Goal: Task Accomplishment & Management: Manage account settings

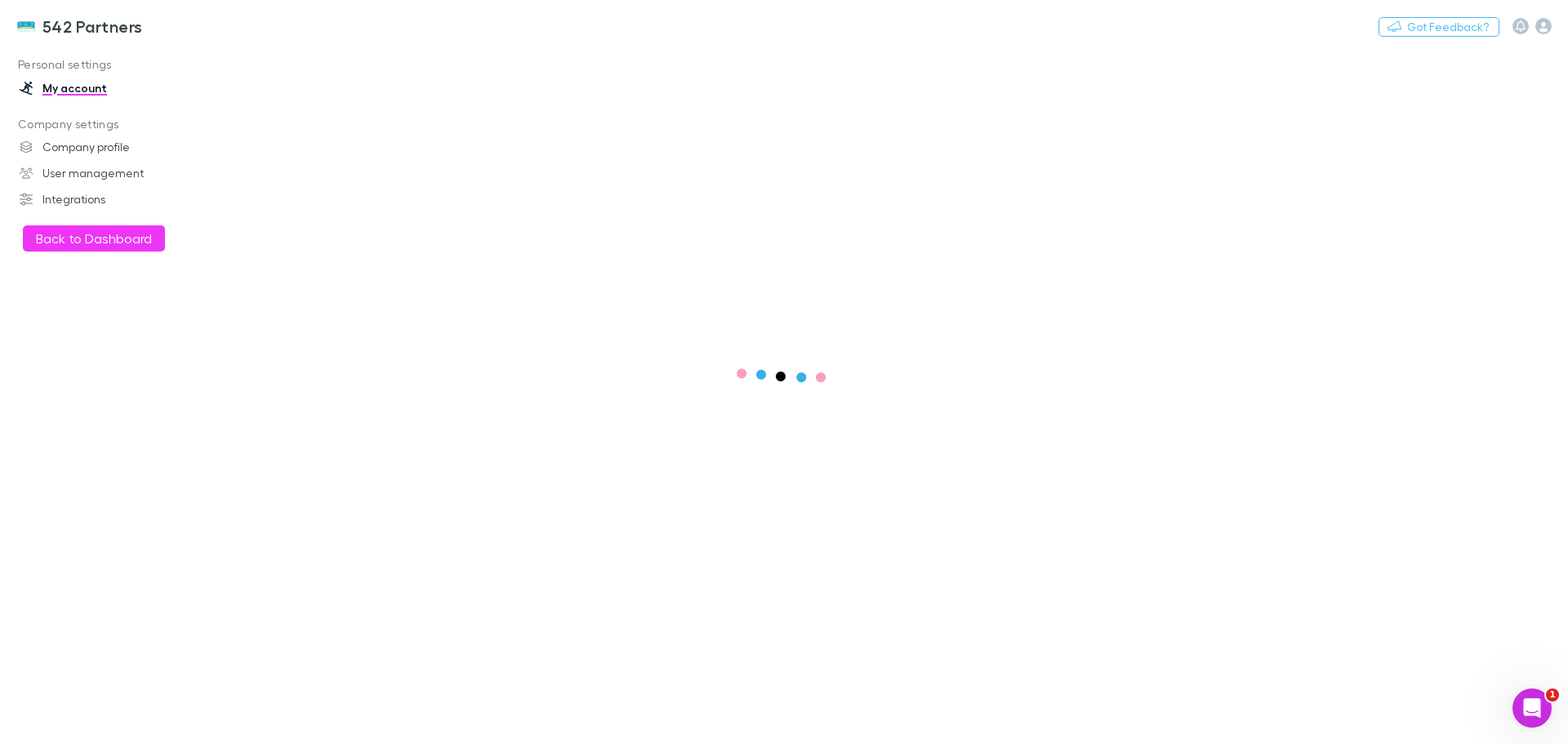
click at [57, 239] on button "Back to Dashboard" at bounding box center [94, 239] width 142 height 26
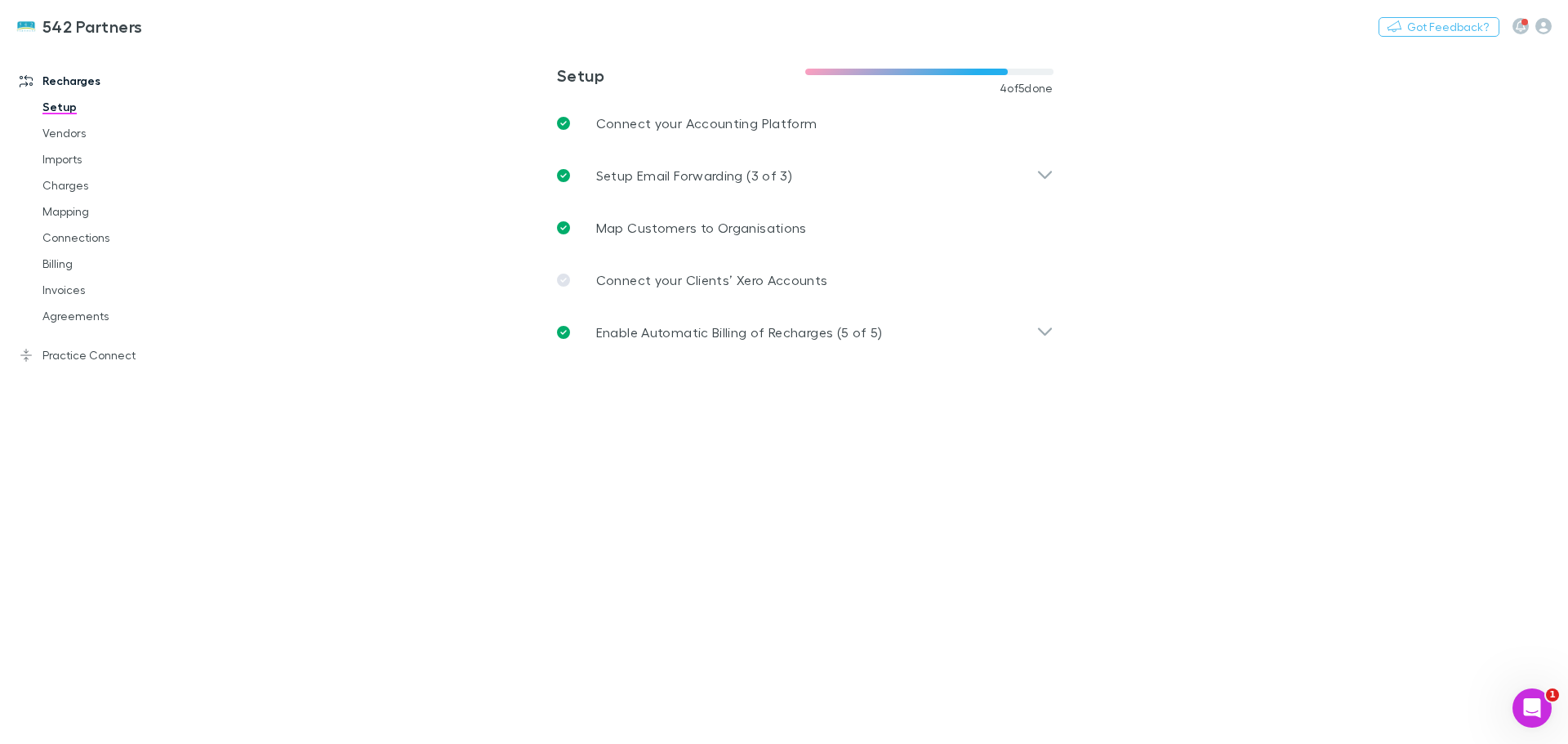
click at [58, 354] on link "Practice Connect" at bounding box center [112, 355] width 217 height 26
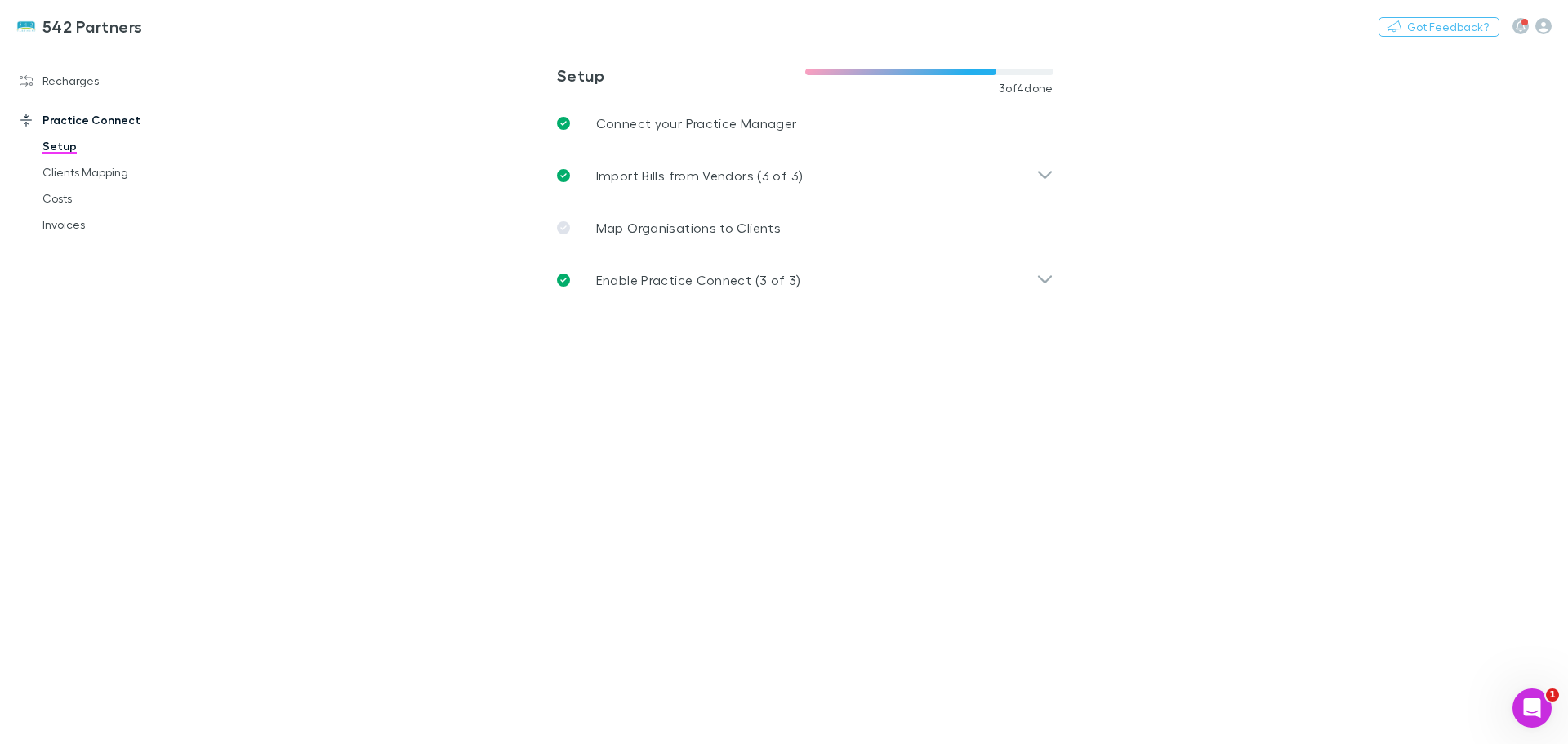
click at [64, 176] on link "Clients Mapping" at bounding box center [123, 172] width 194 height 26
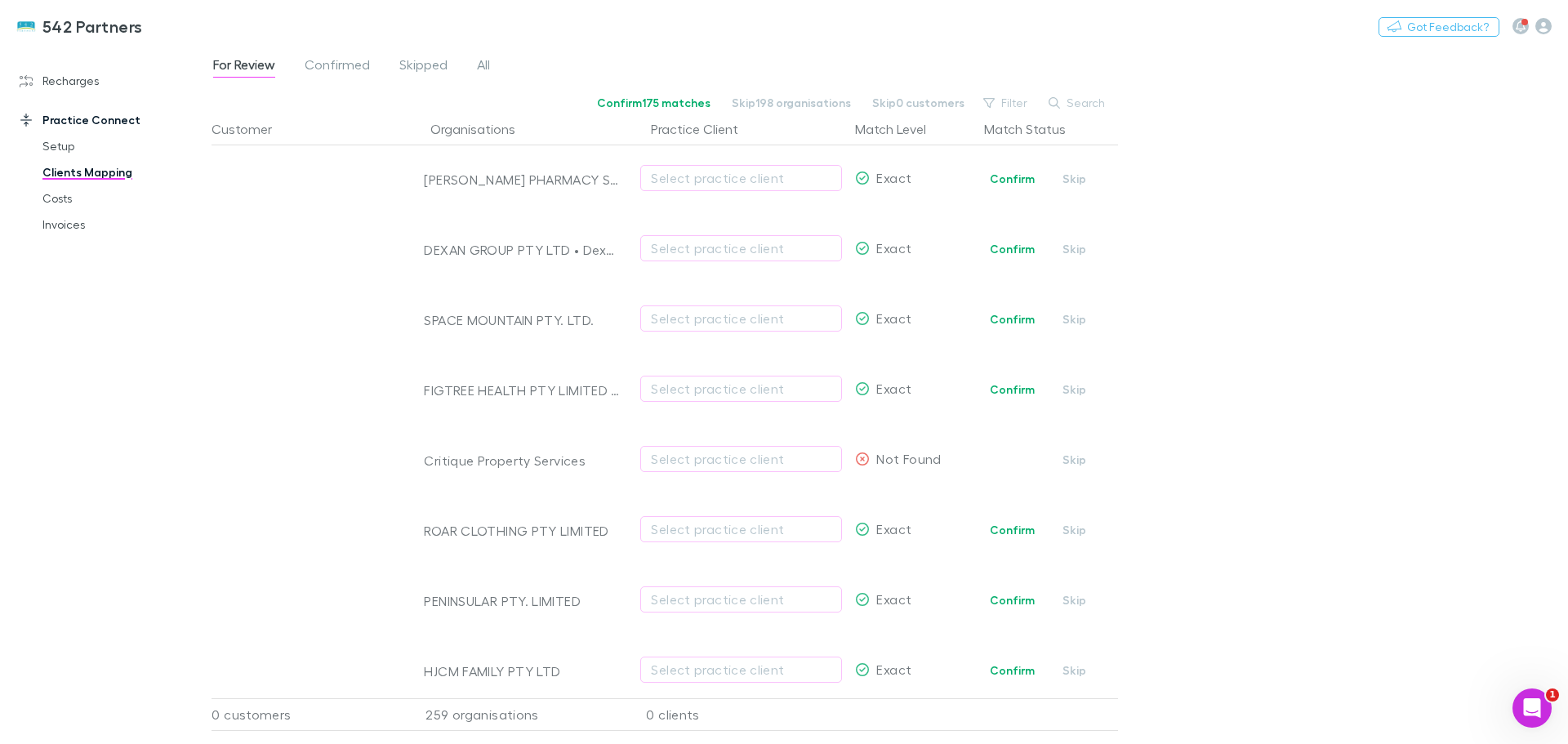
click at [477, 66] on span "All" at bounding box center [483, 67] width 13 height 21
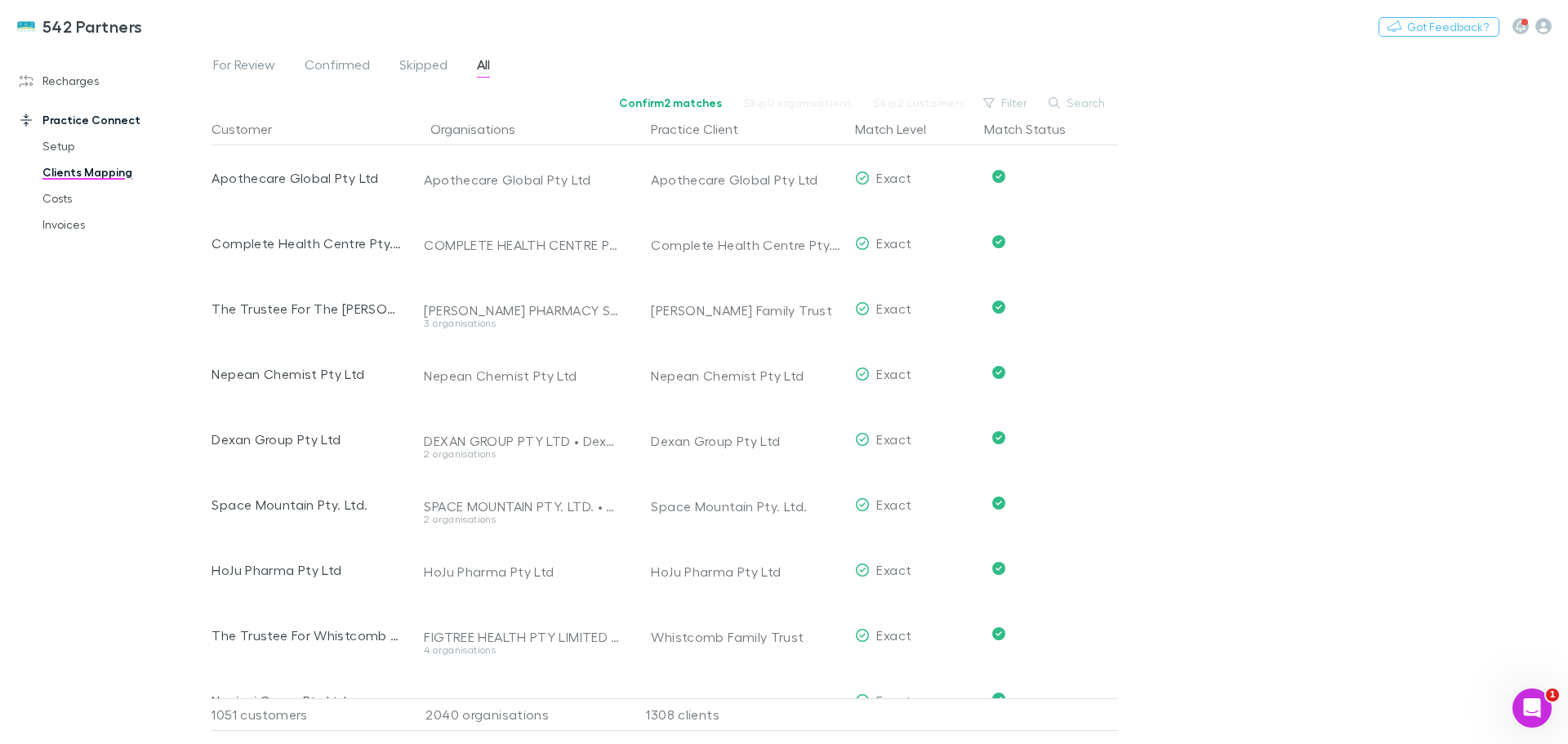
click at [1081, 100] on button "Search" at bounding box center [1077, 102] width 75 height 20
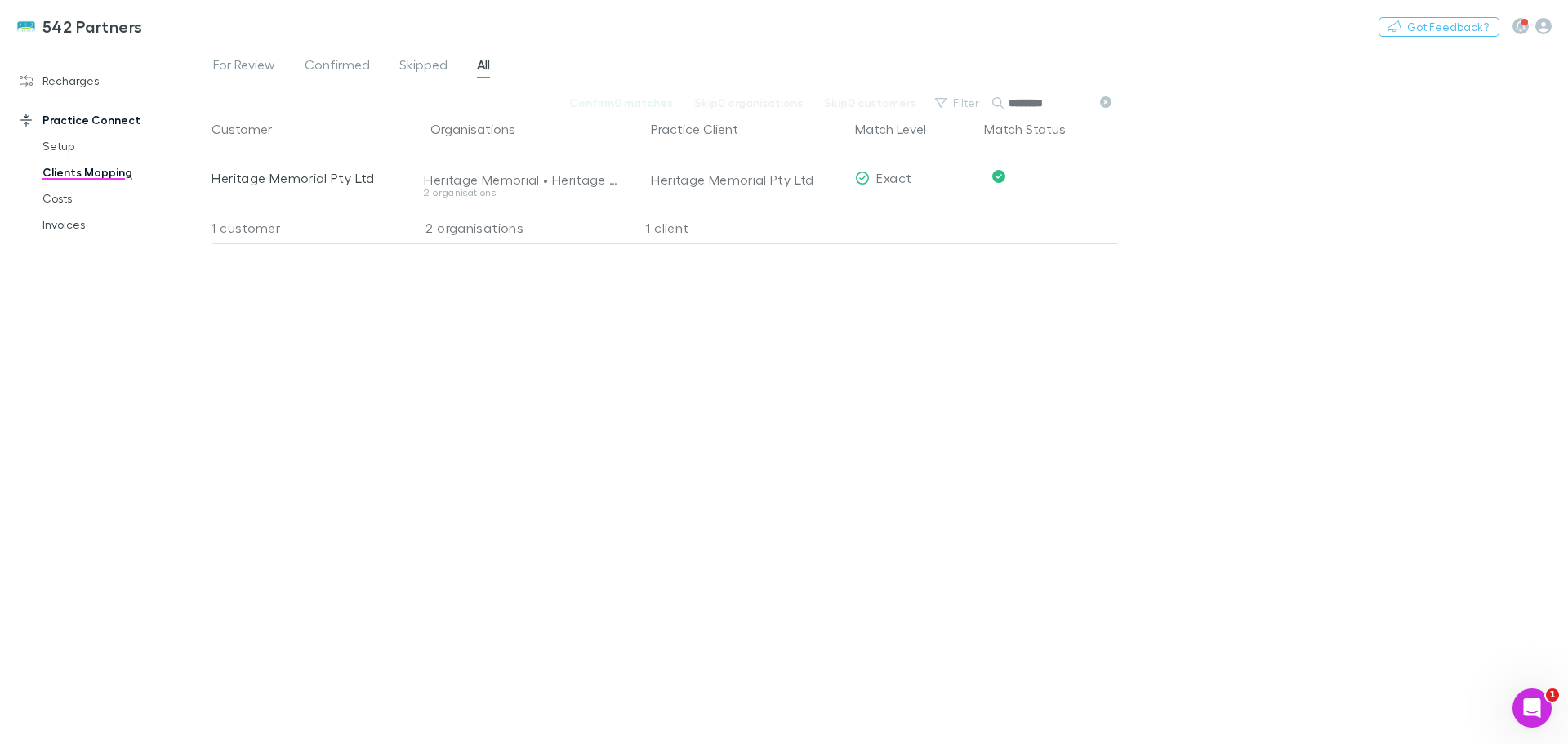
type input "********"
click at [1060, 176] on button "Undo" at bounding box center [1061, 176] width 52 height 20
click at [715, 174] on div "Heritage Memorial Pty Ltd" at bounding box center [724, 178] width 148 height 20
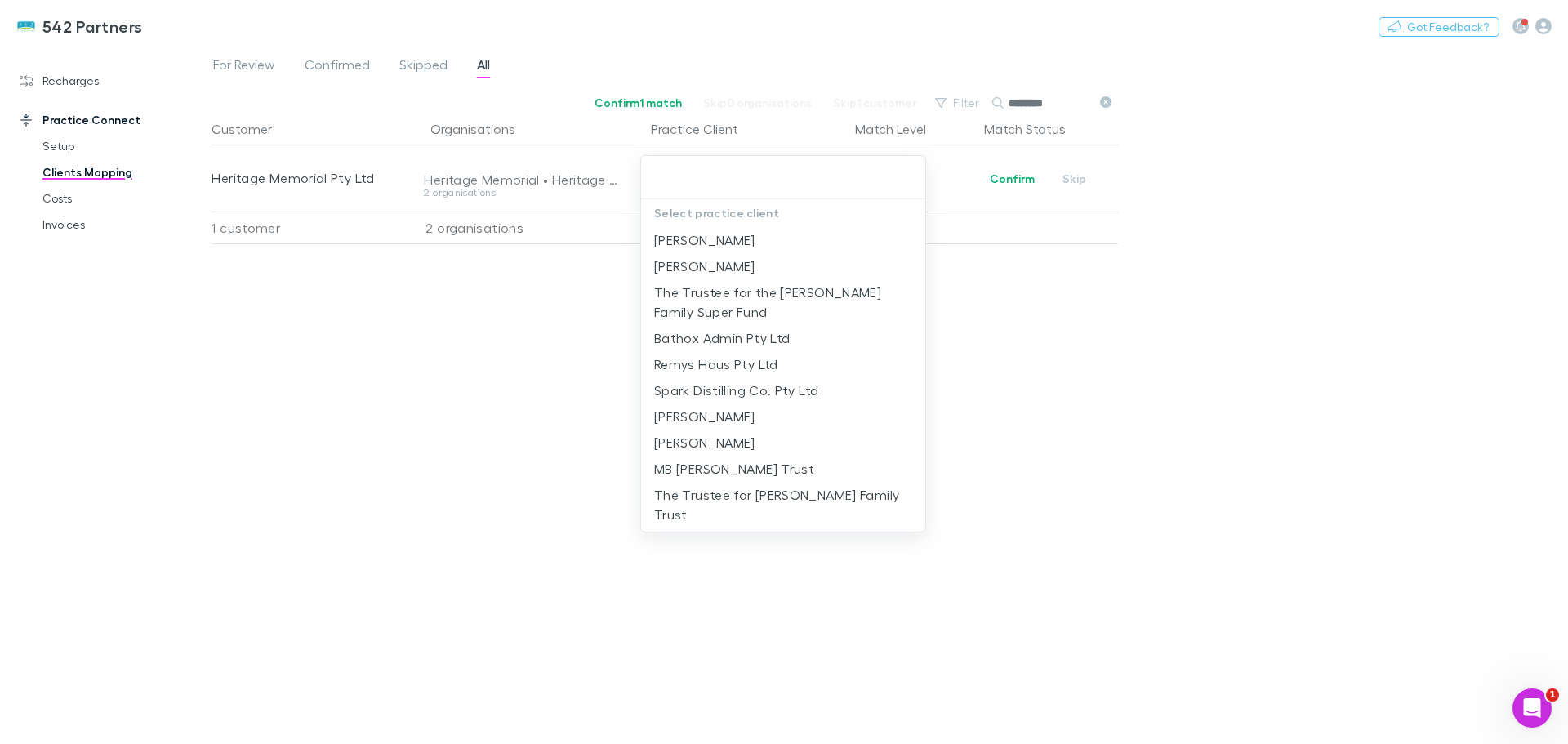
click at [703, 179] on input "text" at bounding box center [784, 177] width 271 height 30
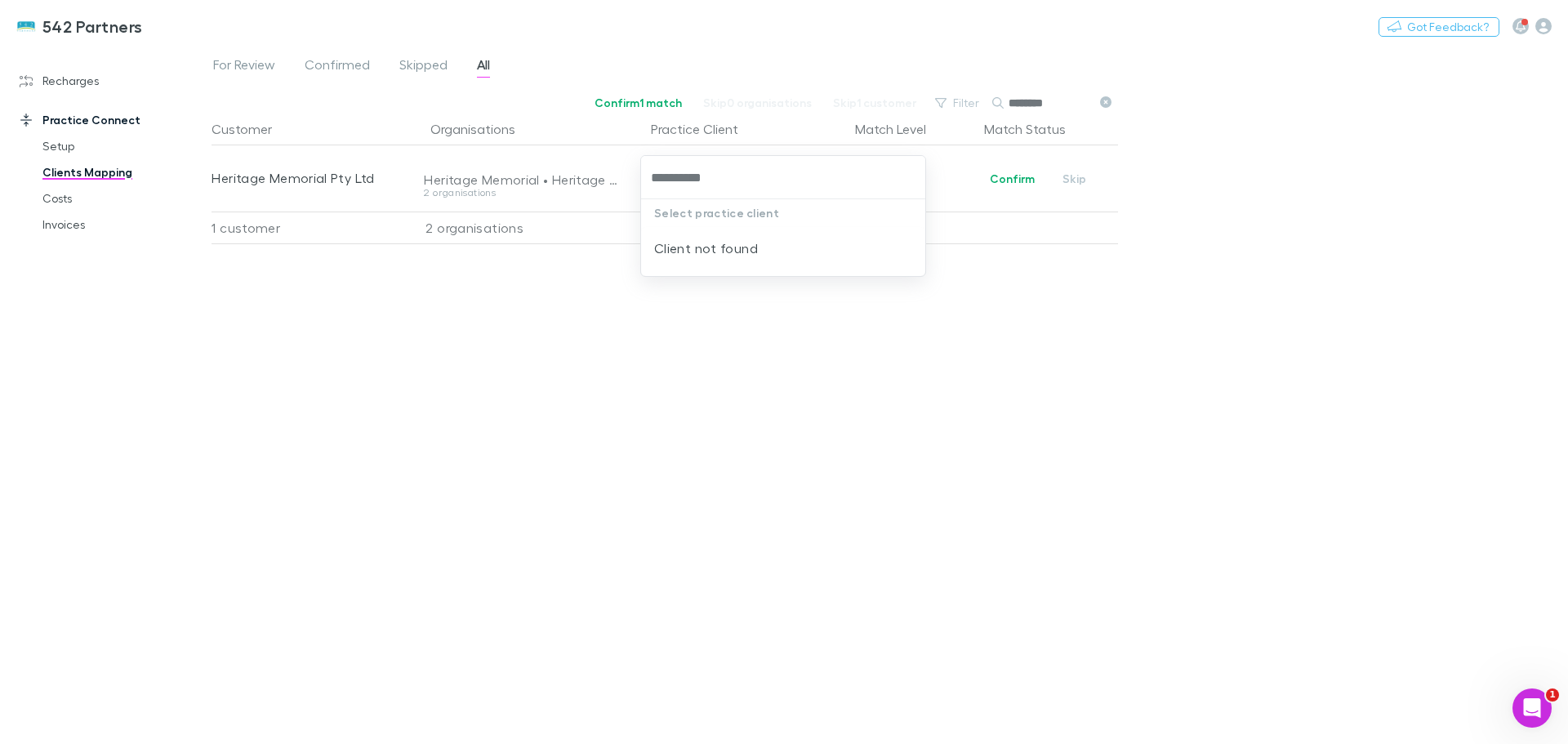
type input "**********"
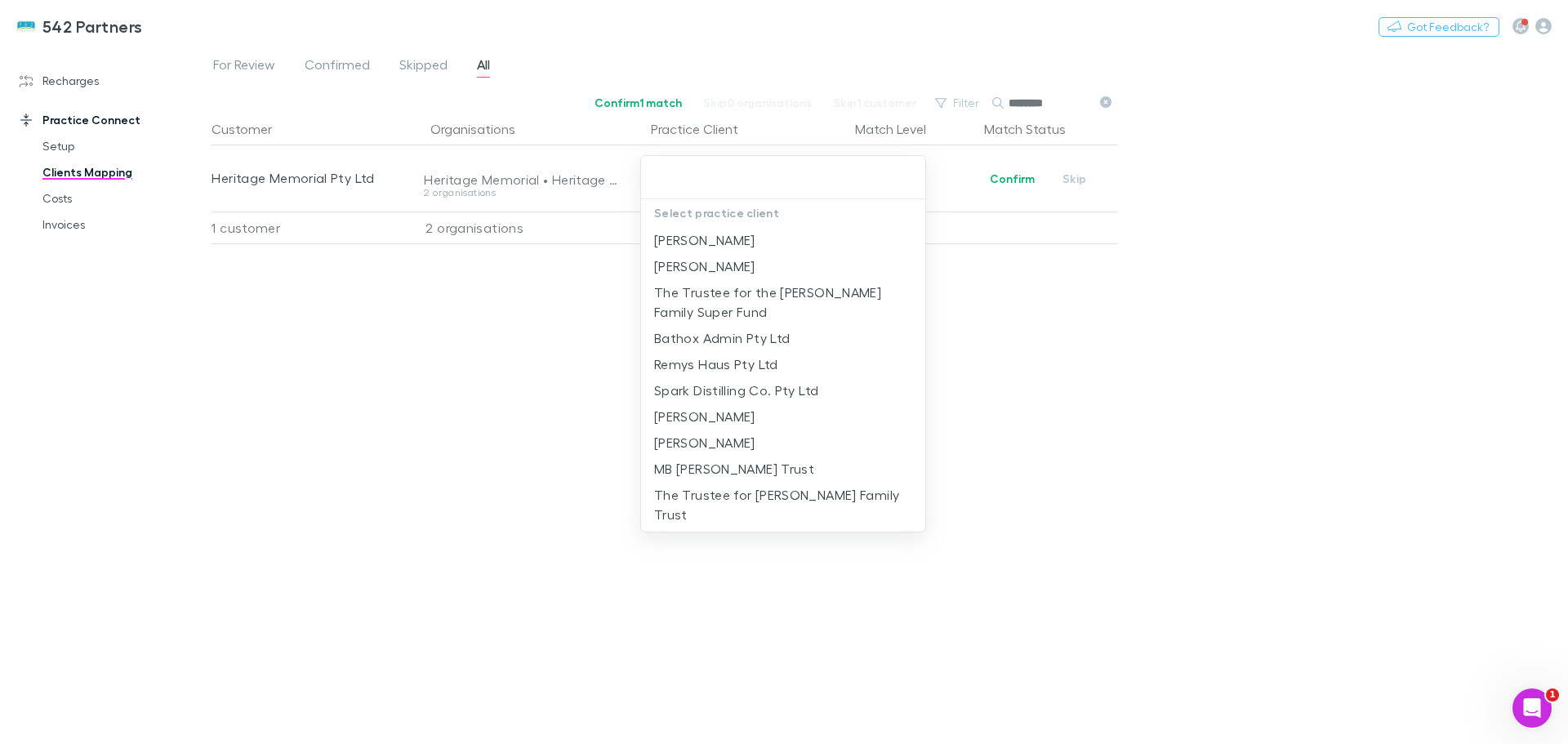
click at [1199, 188] on div at bounding box center [784, 372] width 1568 height 744
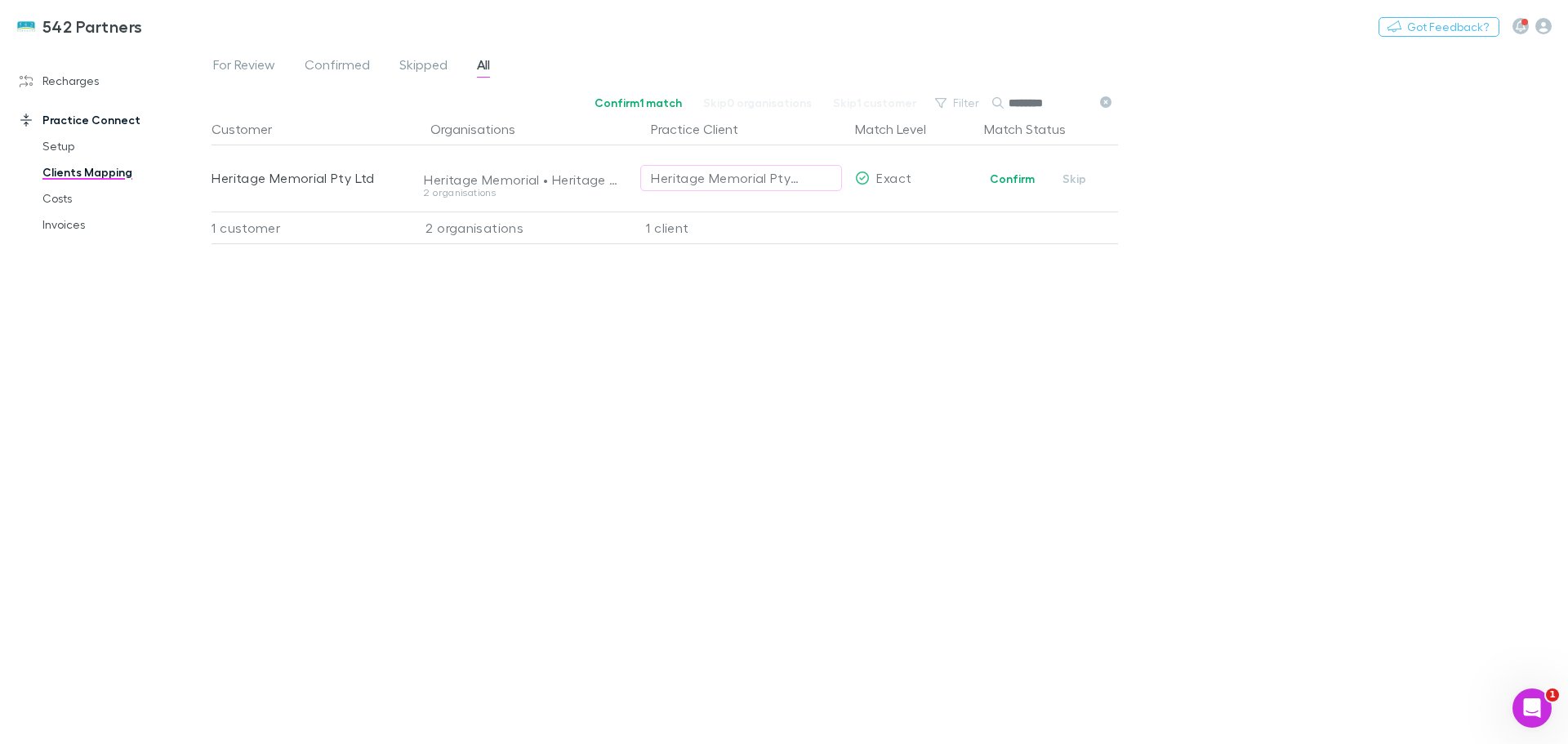
click at [1019, 177] on button "Confirm" at bounding box center [1012, 178] width 66 height 20
click at [56, 197] on link "Costs" at bounding box center [123, 198] width 194 height 26
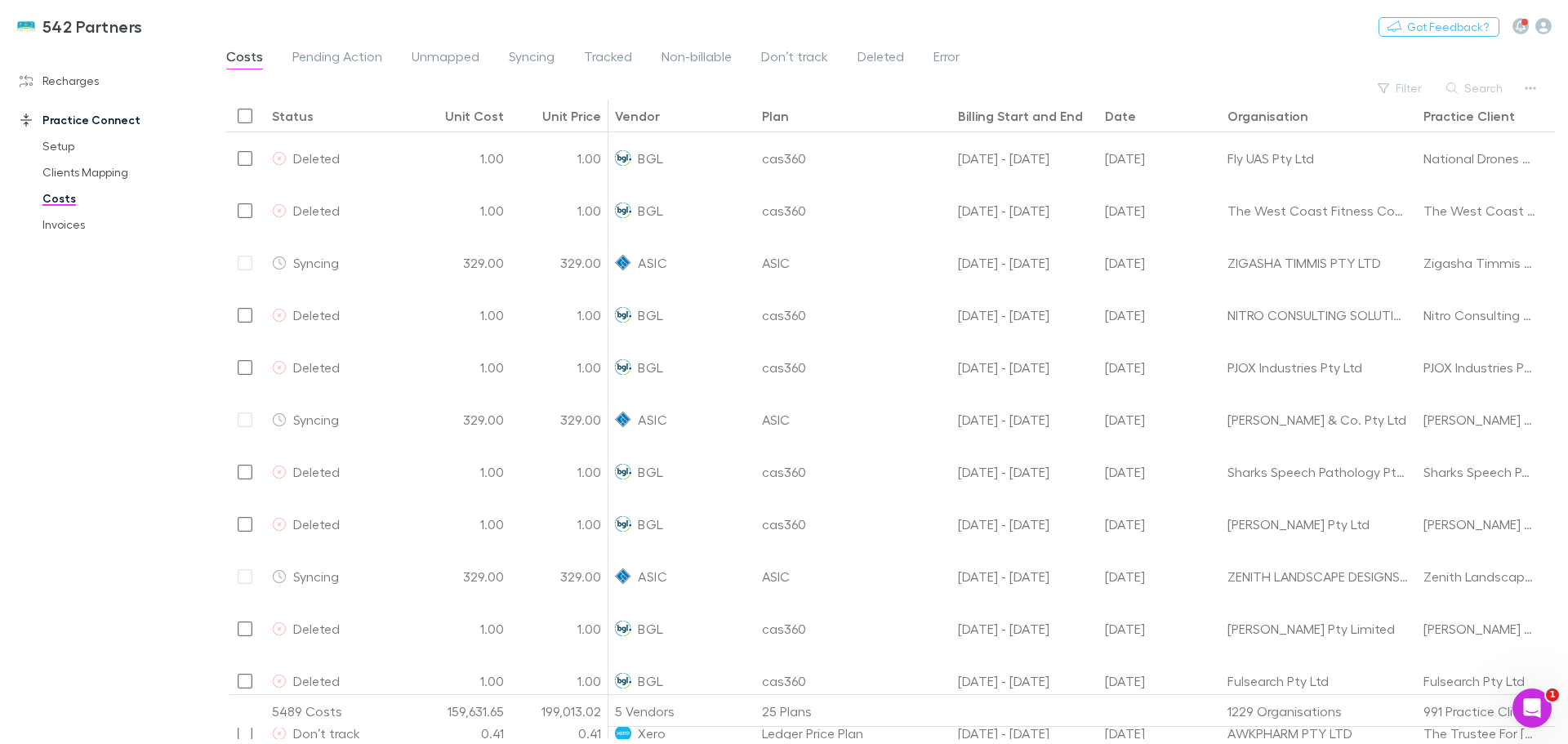
click at [1492, 83] on button "Search" at bounding box center [1475, 88] width 75 height 20
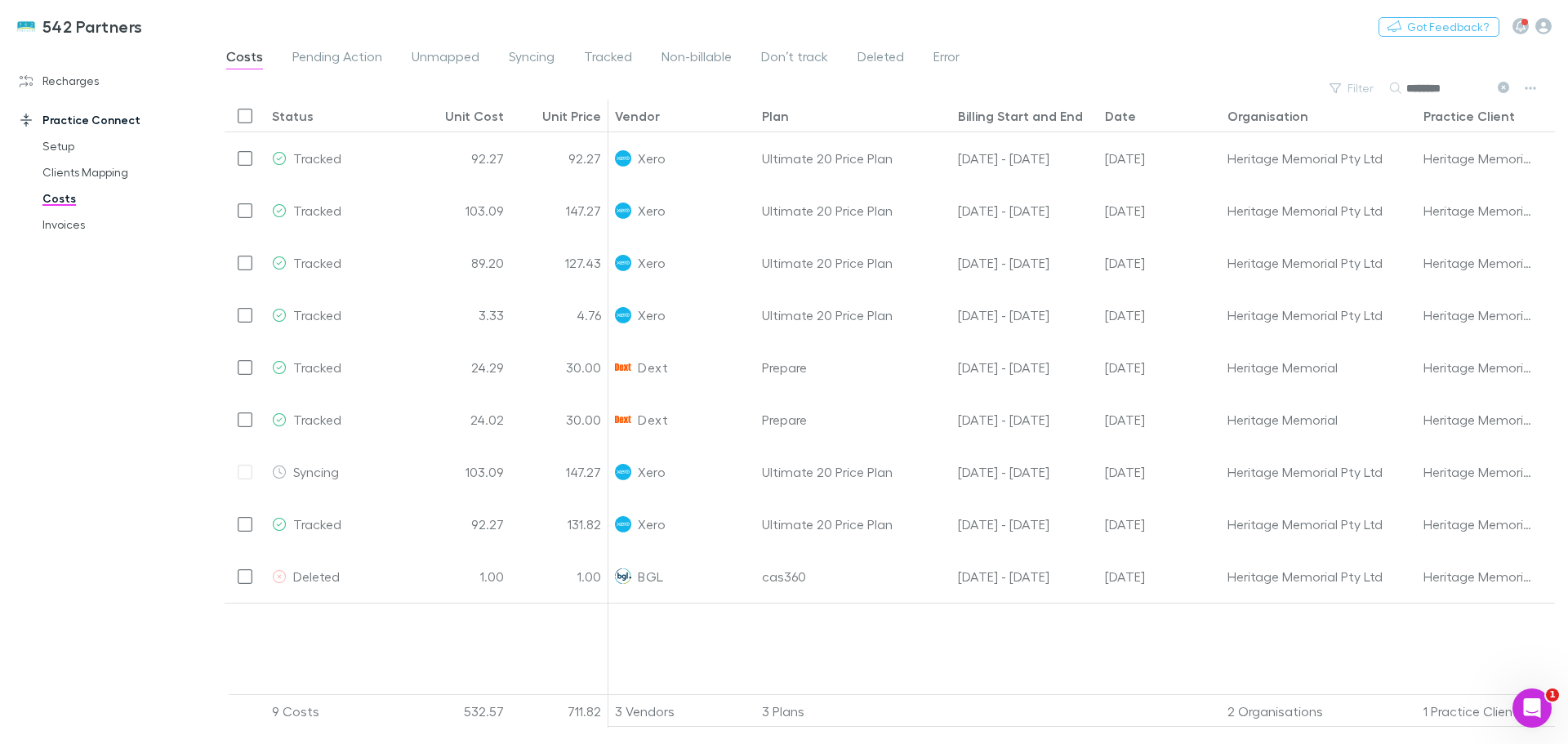
type input "********"
click at [1400, 178] on div "Heritage Memorial Pty Ltd" at bounding box center [1318, 158] width 183 height 51
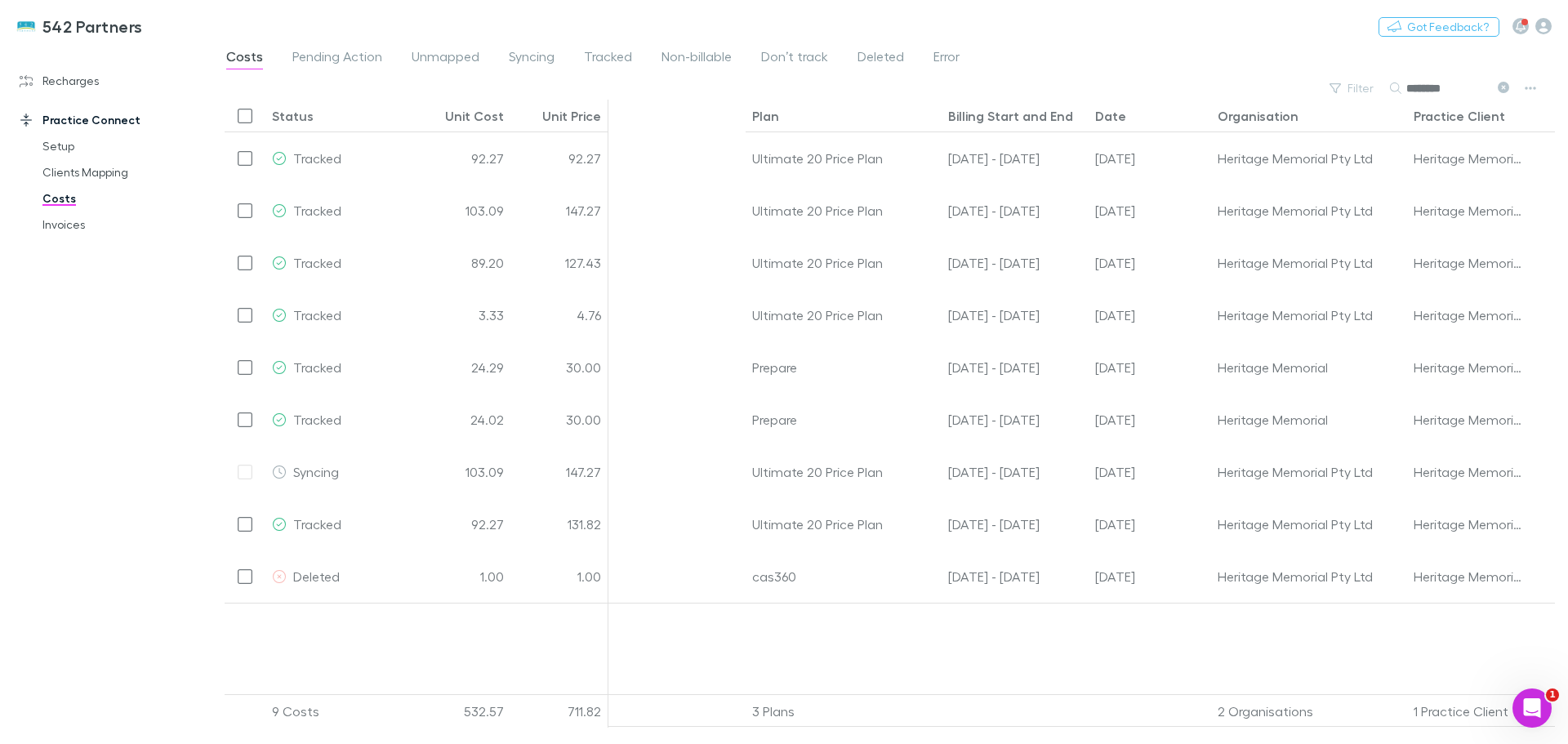
scroll to position [0, 156]
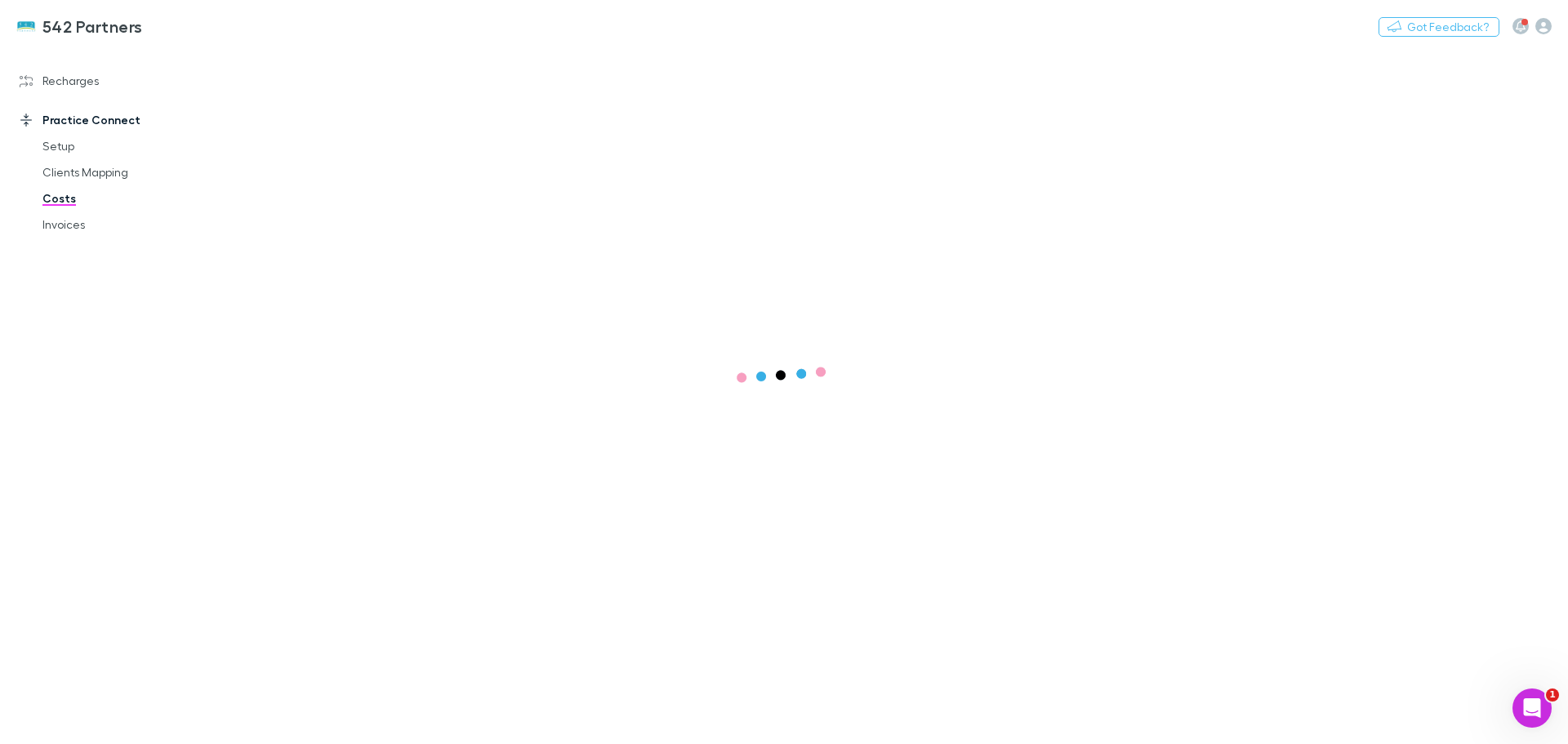
click at [71, 166] on link "Clients Mapping" at bounding box center [123, 172] width 194 height 26
click at [487, 63] on span "All" at bounding box center [483, 67] width 13 height 21
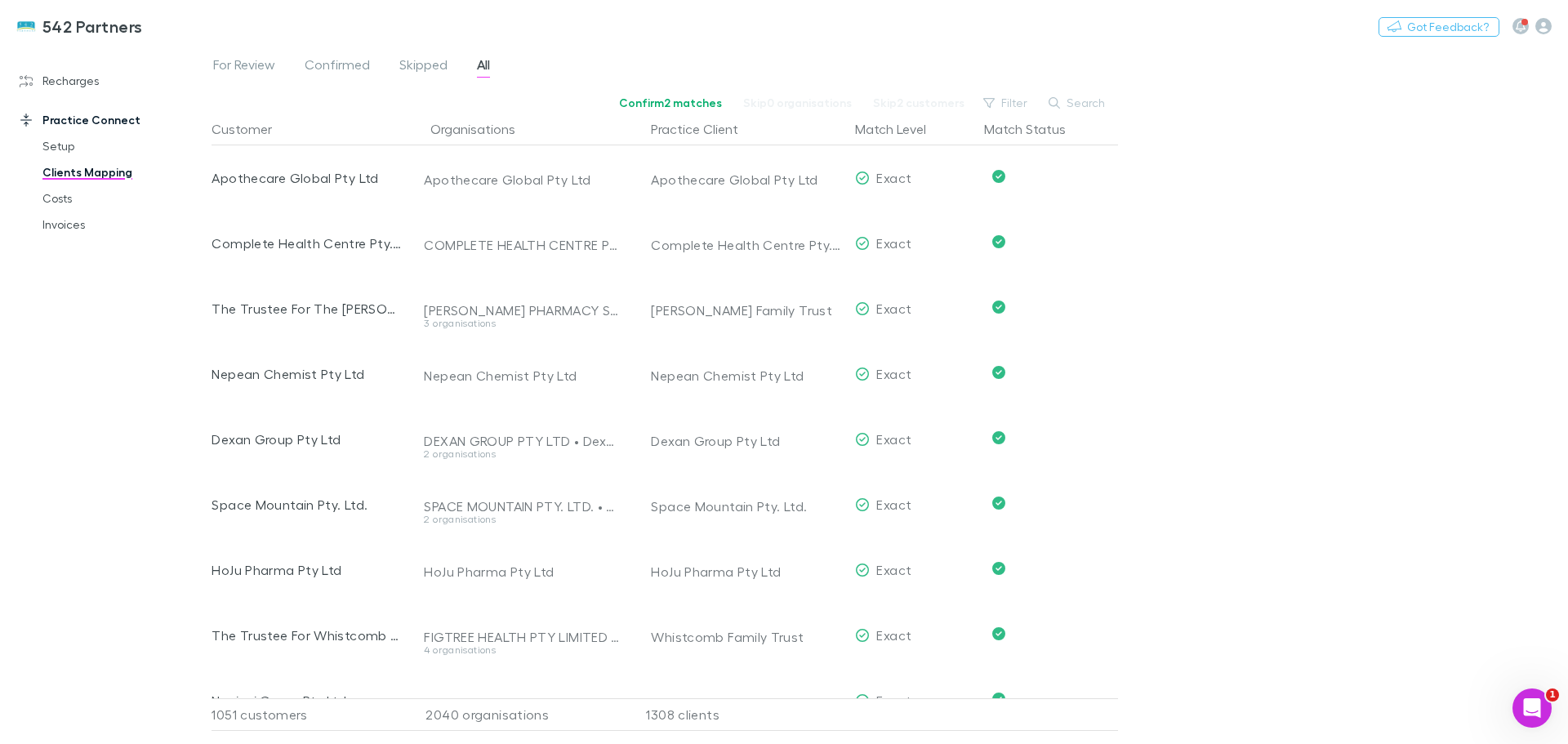
click at [1076, 100] on button "Search" at bounding box center [1077, 102] width 75 height 20
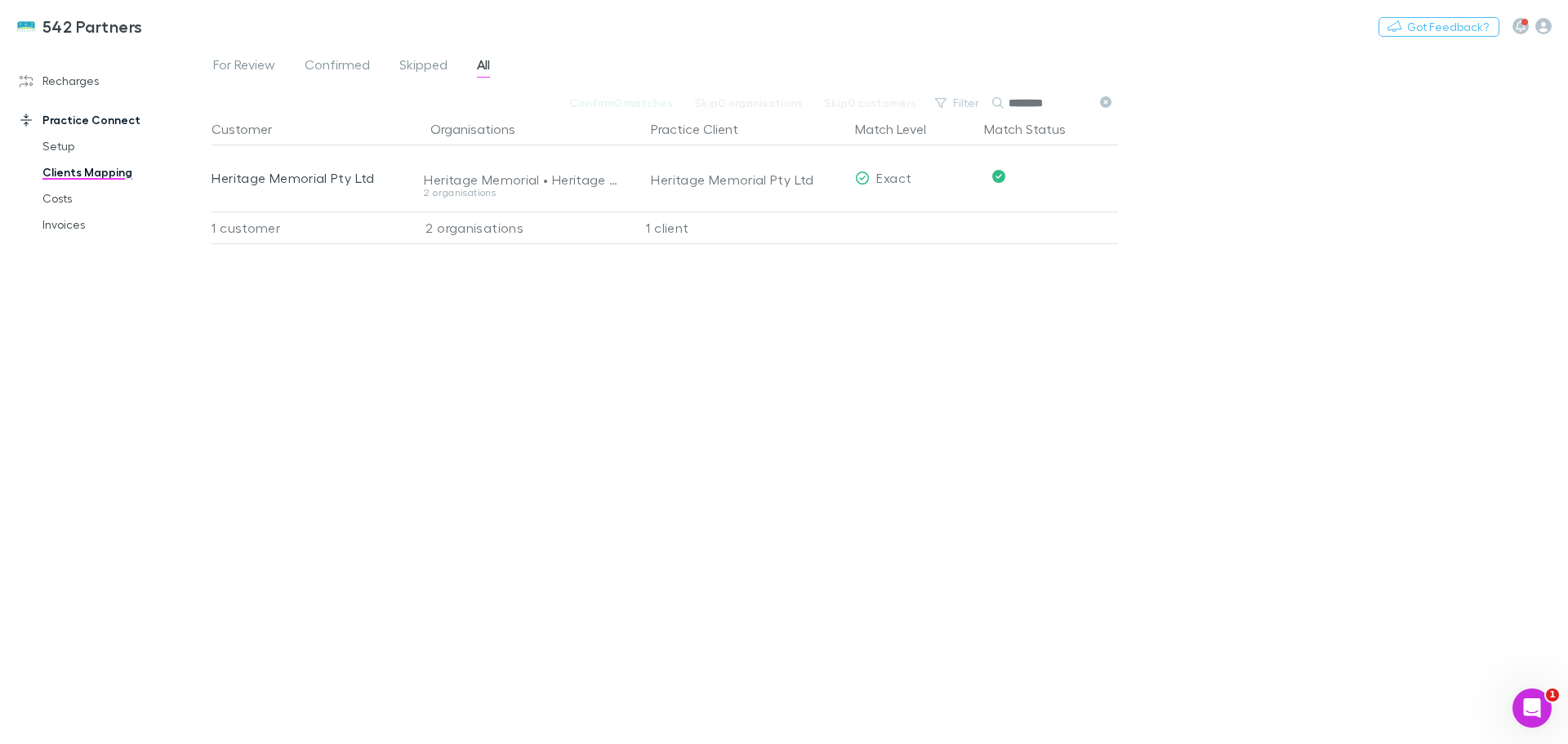
type input "********"
click at [52, 197] on link "Costs" at bounding box center [123, 198] width 194 height 26
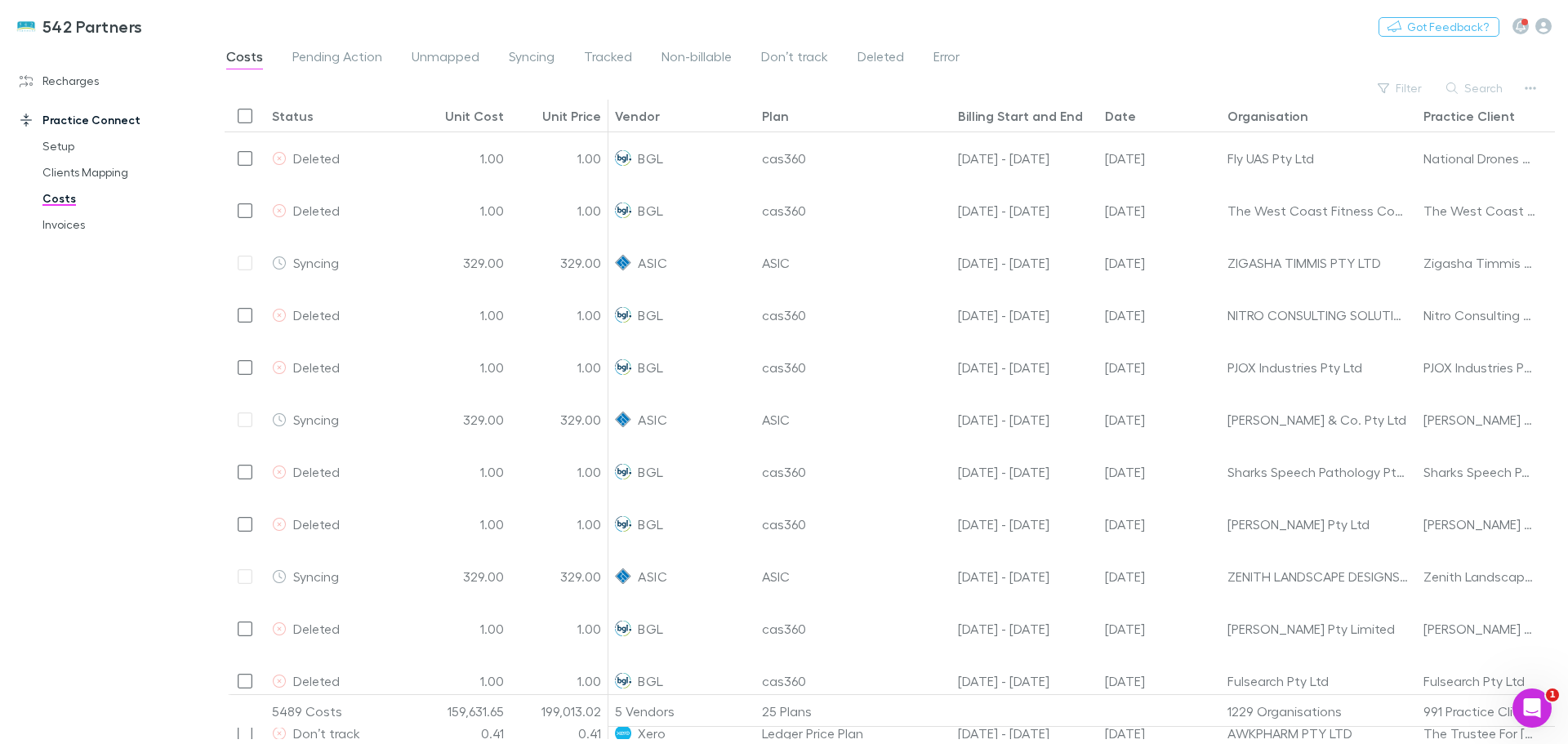
click at [1497, 94] on button "Search" at bounding box center [1475, 88] width 75 height 20
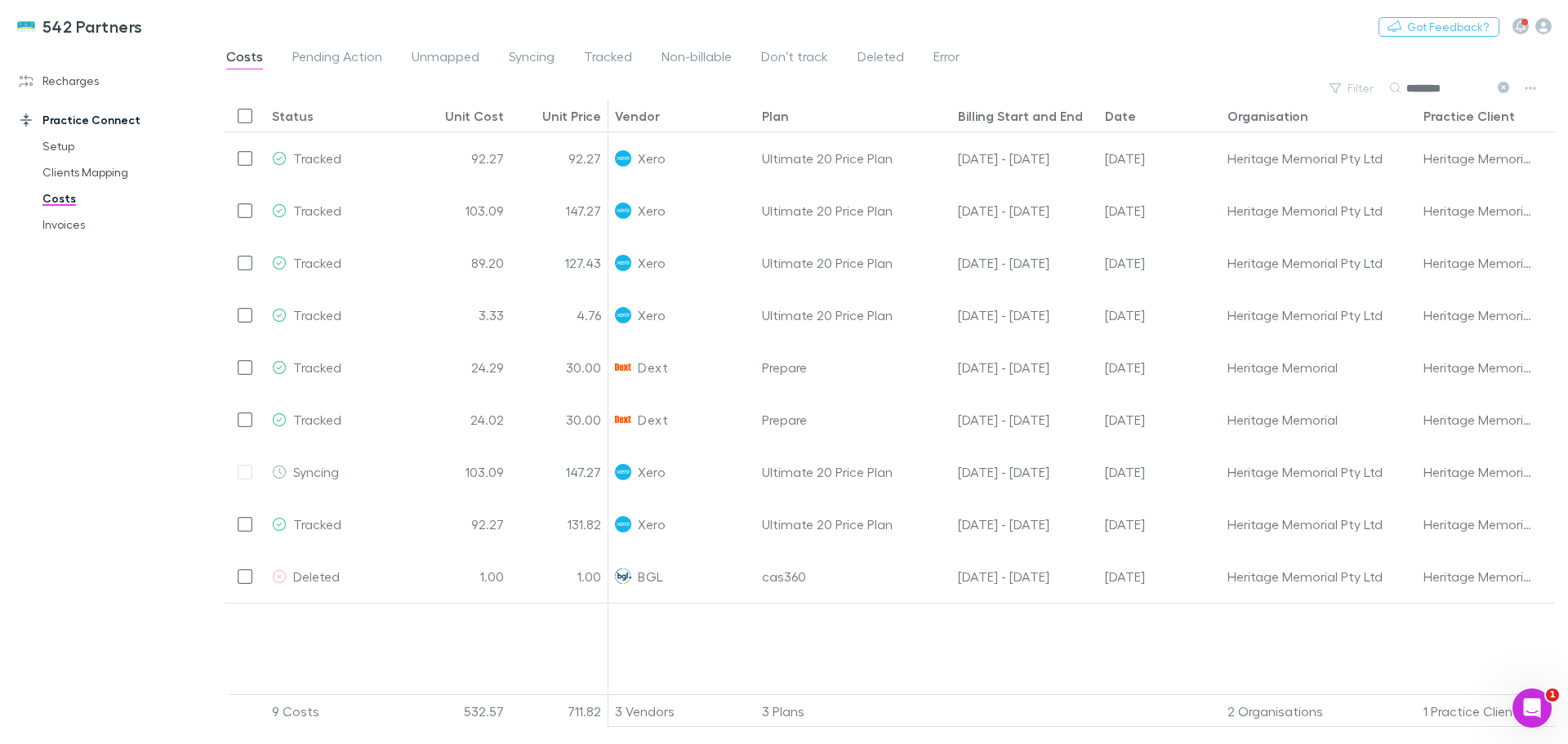
type input "********"
click at [1422, 225] on div "Heritage Memorial Pty Ltd" at bounding box center [1490, 210] width 147 height 52
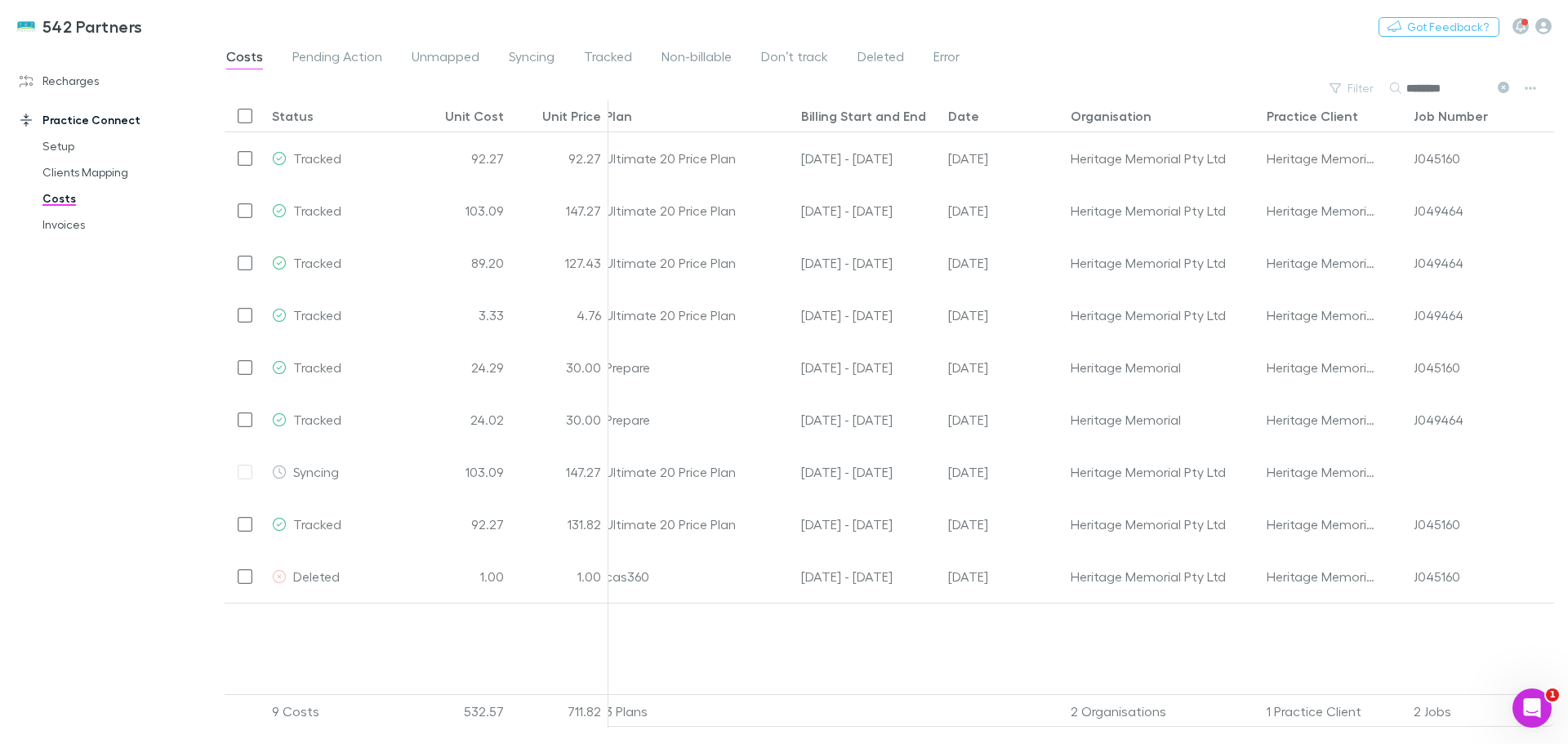
click at [61, 78] on link "Recharges" at bounding box center [112, 81] width 217 height 26
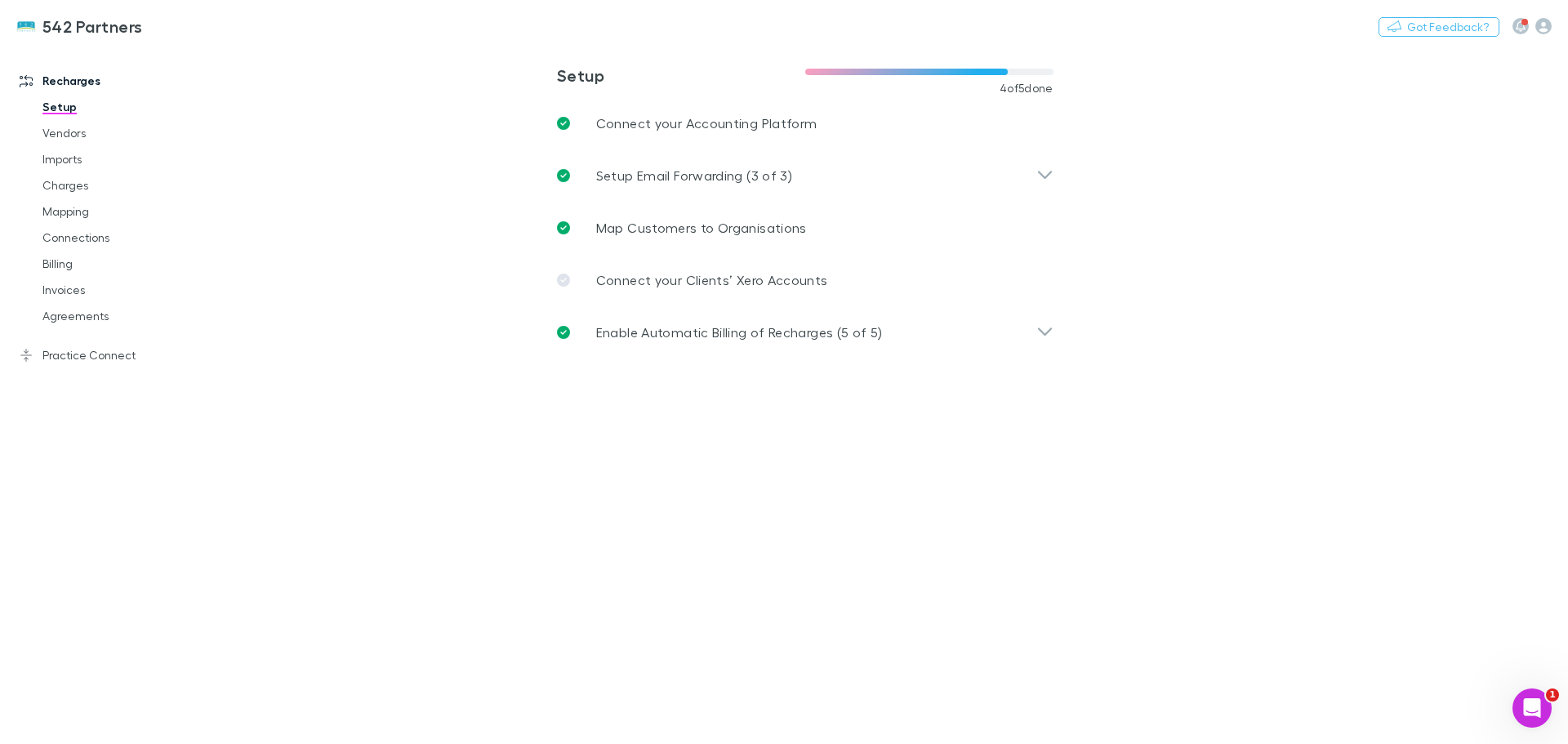
click at [65, 212] on link "Mapping" at bounding box center [123, 211] width 194 height 26
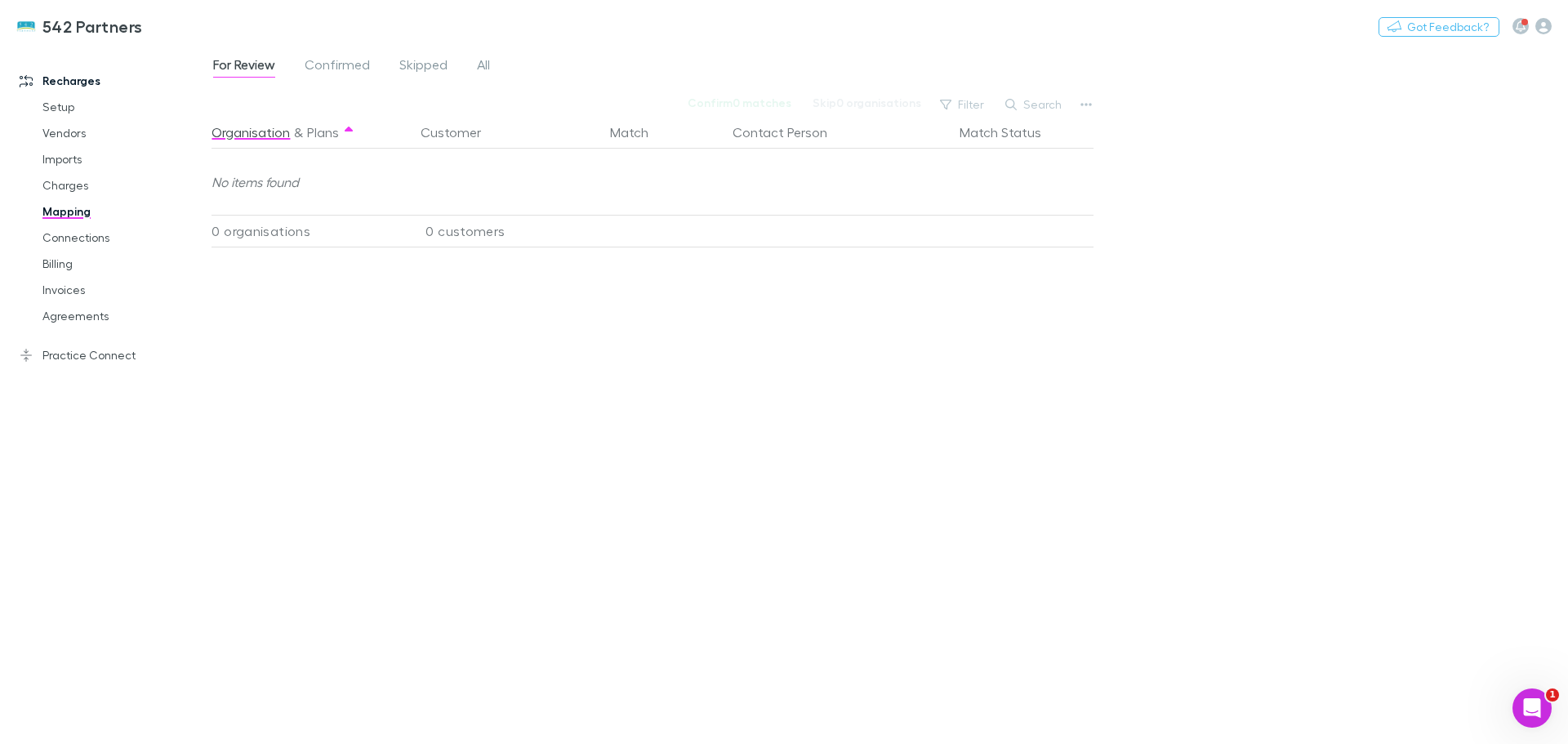
click at [480, 72] on span "All" at bounding box center [483, 67] width 13 height 21
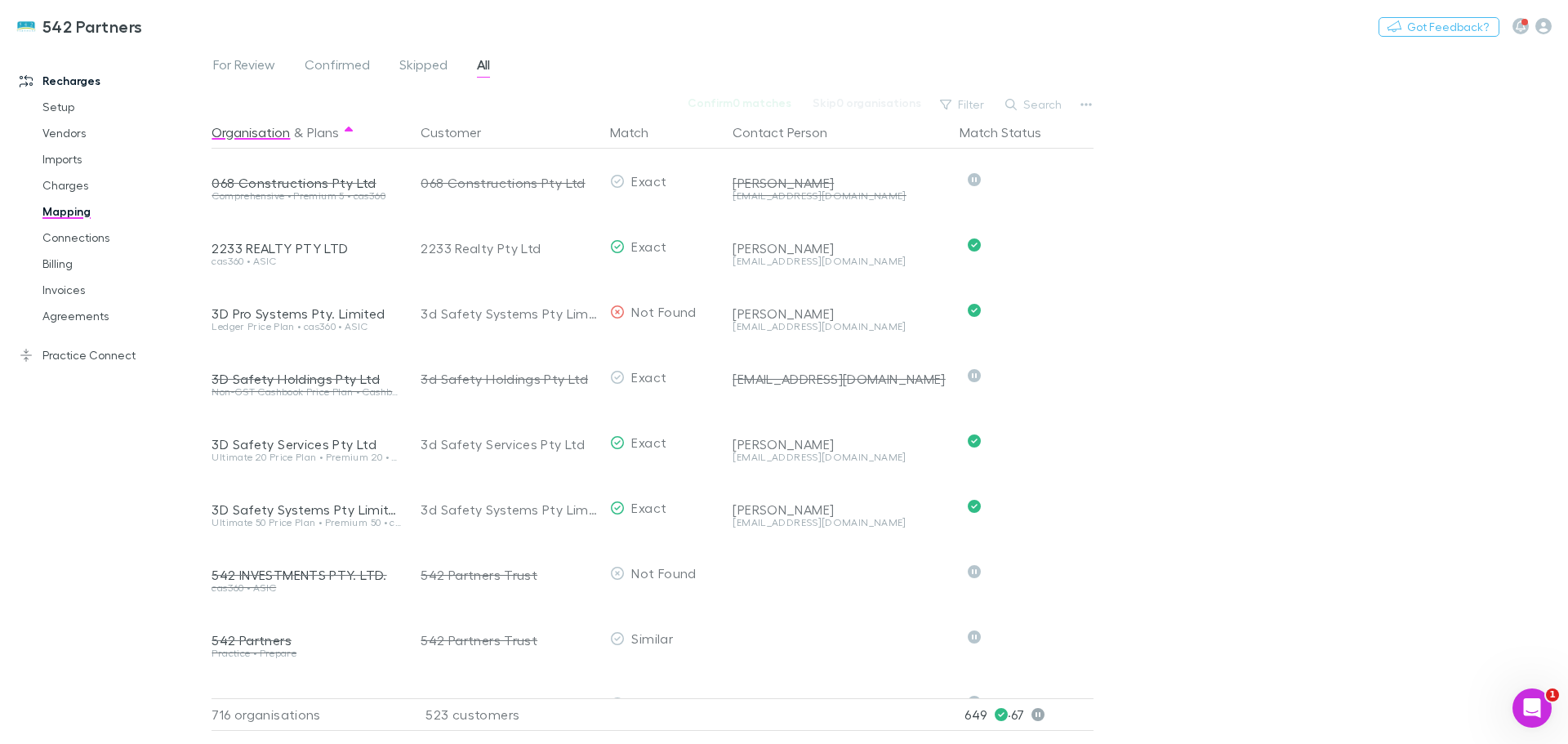
click at [1033, 100] on button "Search" at bounding box center [1034, 104] width 75 height 20
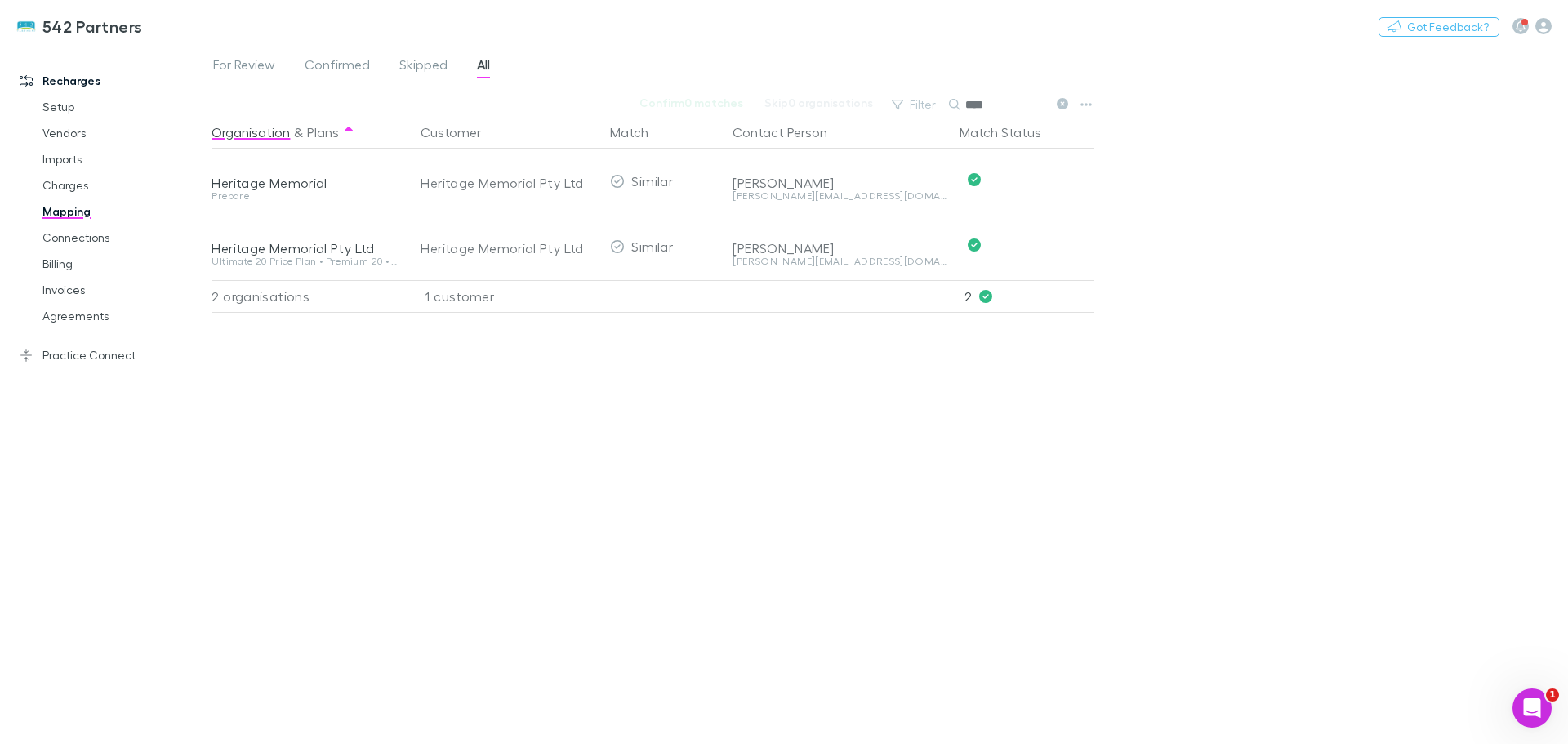
type input "****"
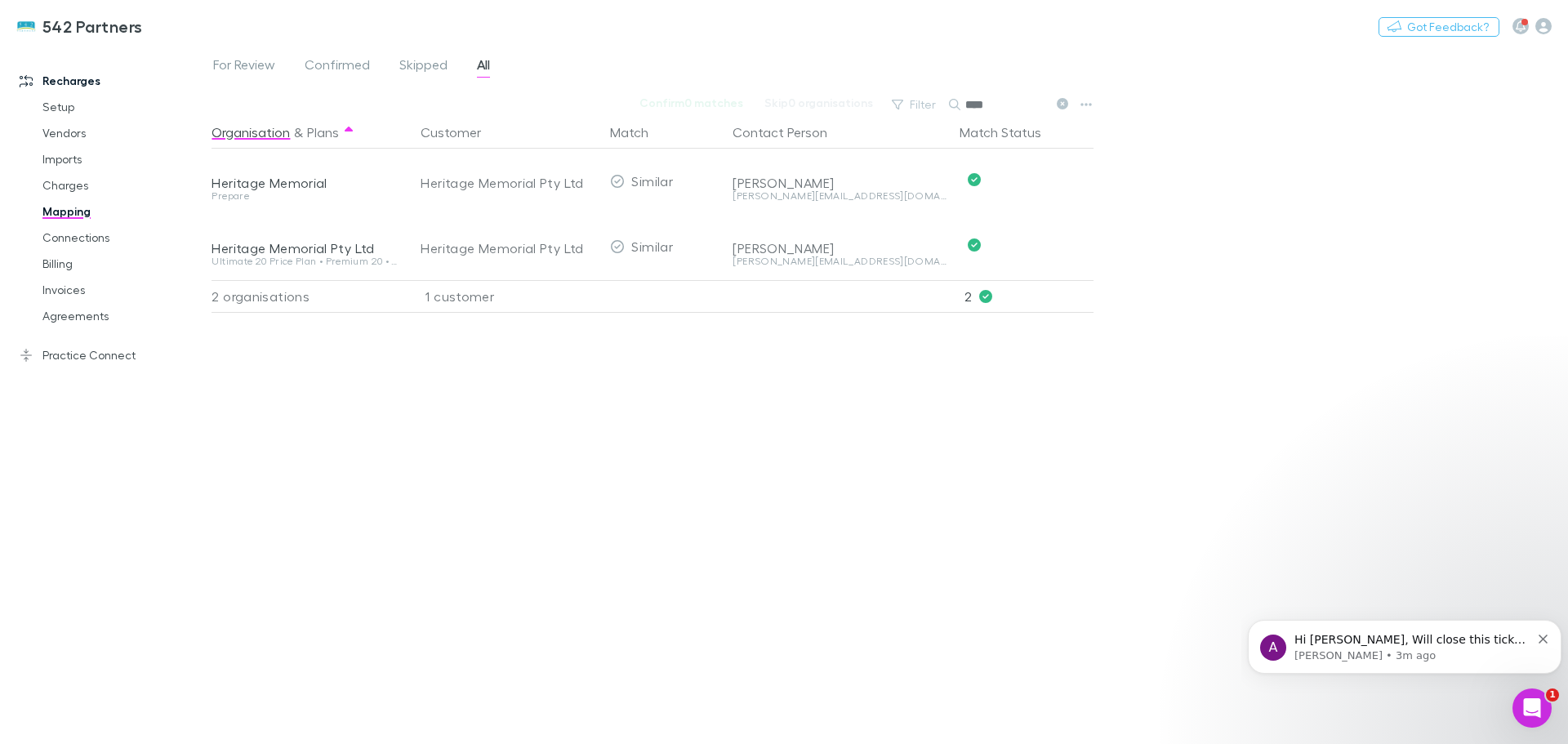
click at [1375, 638] on p "Hi [PERSON_NAME], Will close this ticket for now. Don't hesitate to reach back …" at bounding box center [1412, 639] width 236 height 16
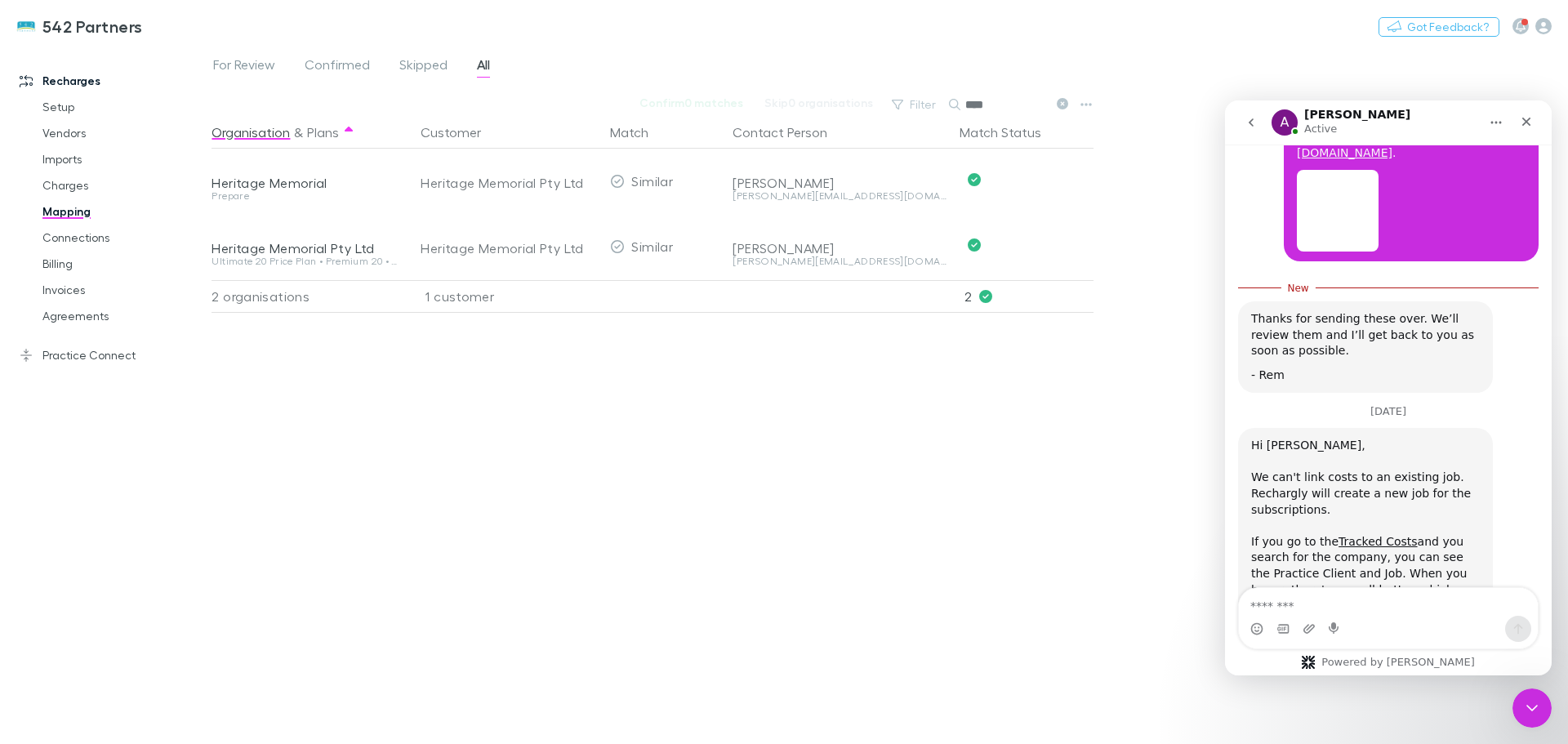
scroll to position [3130, 0]
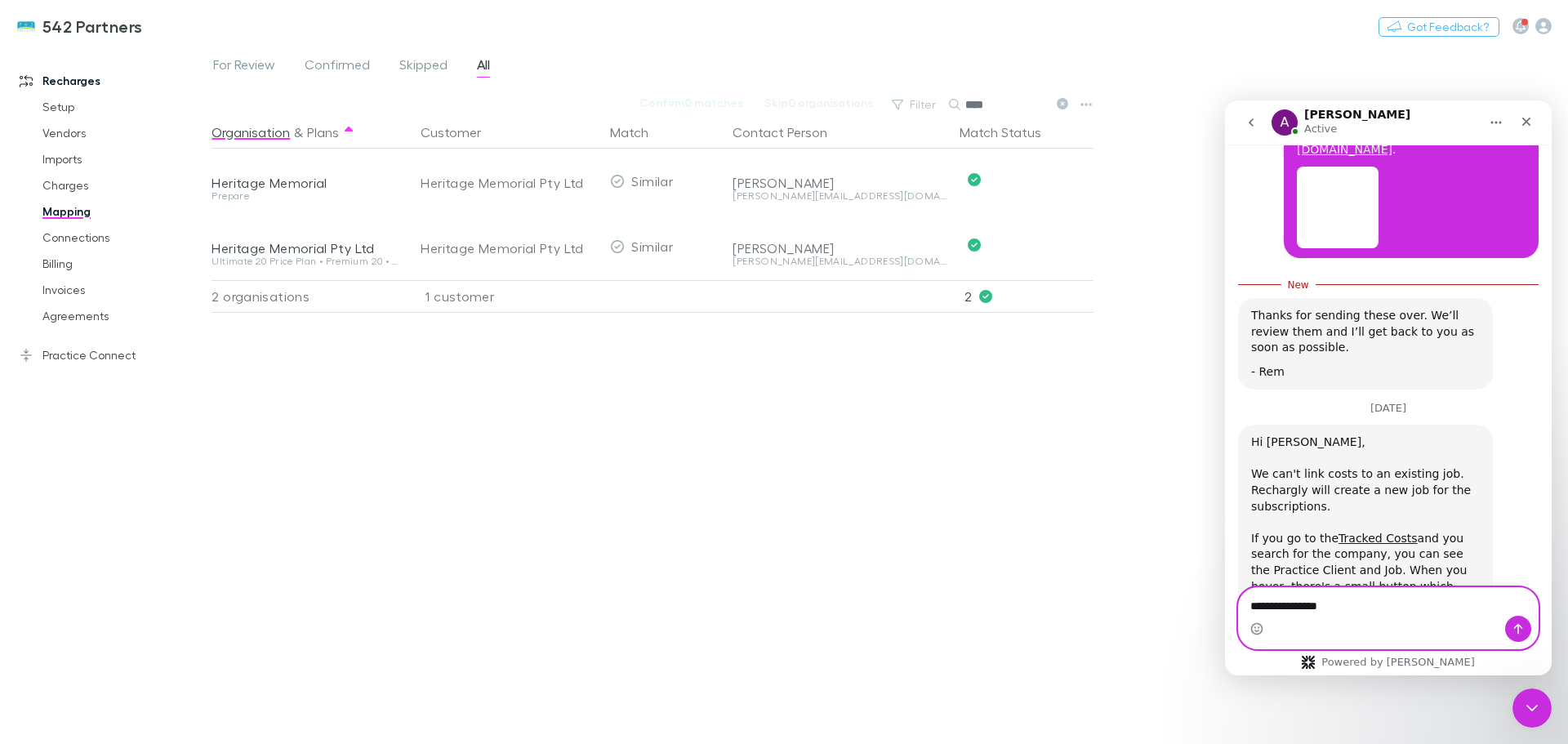
click at [1254, 626] on icon "Emoji picker" at bounding box center [1256, 628] width 13 height 13
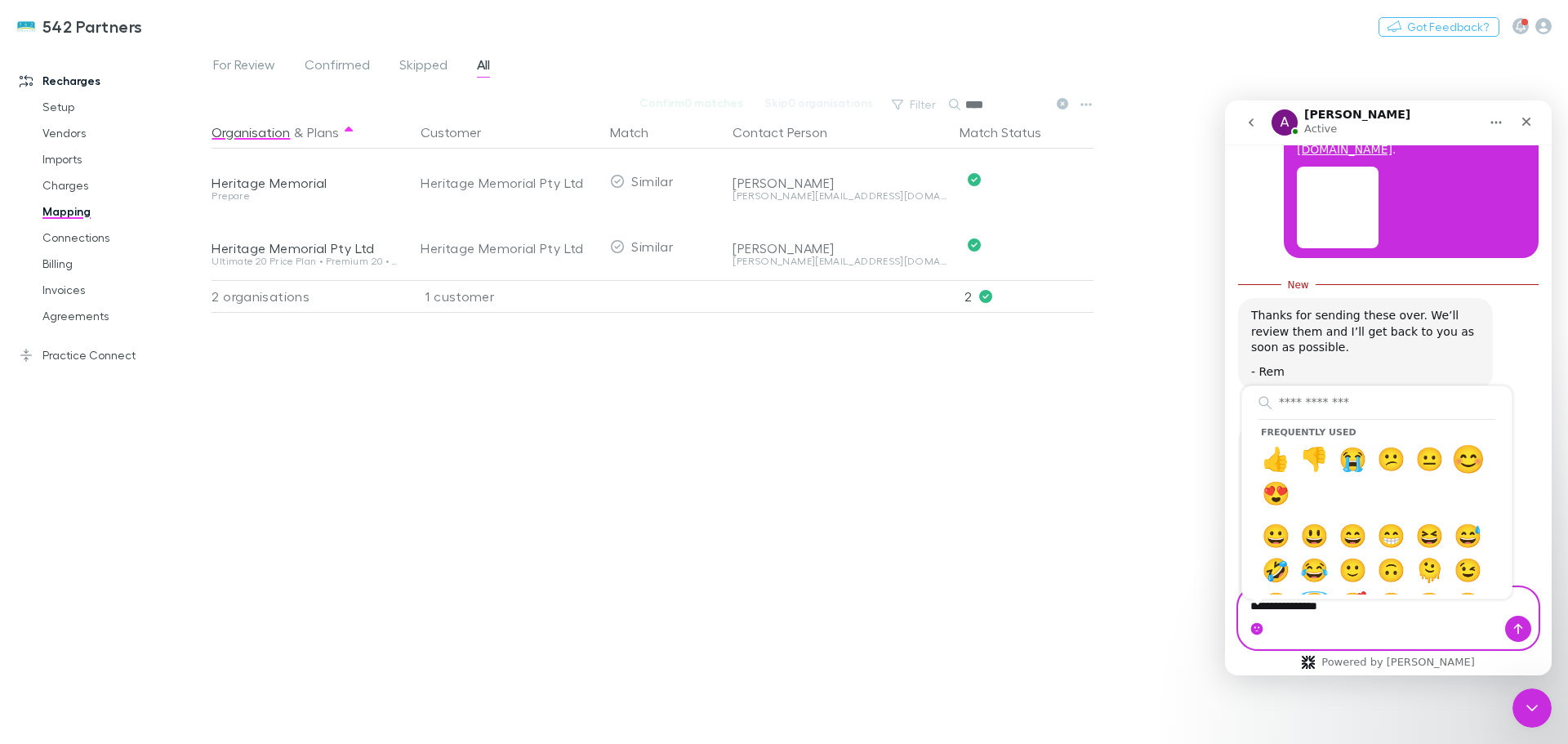
type textarea "**********"
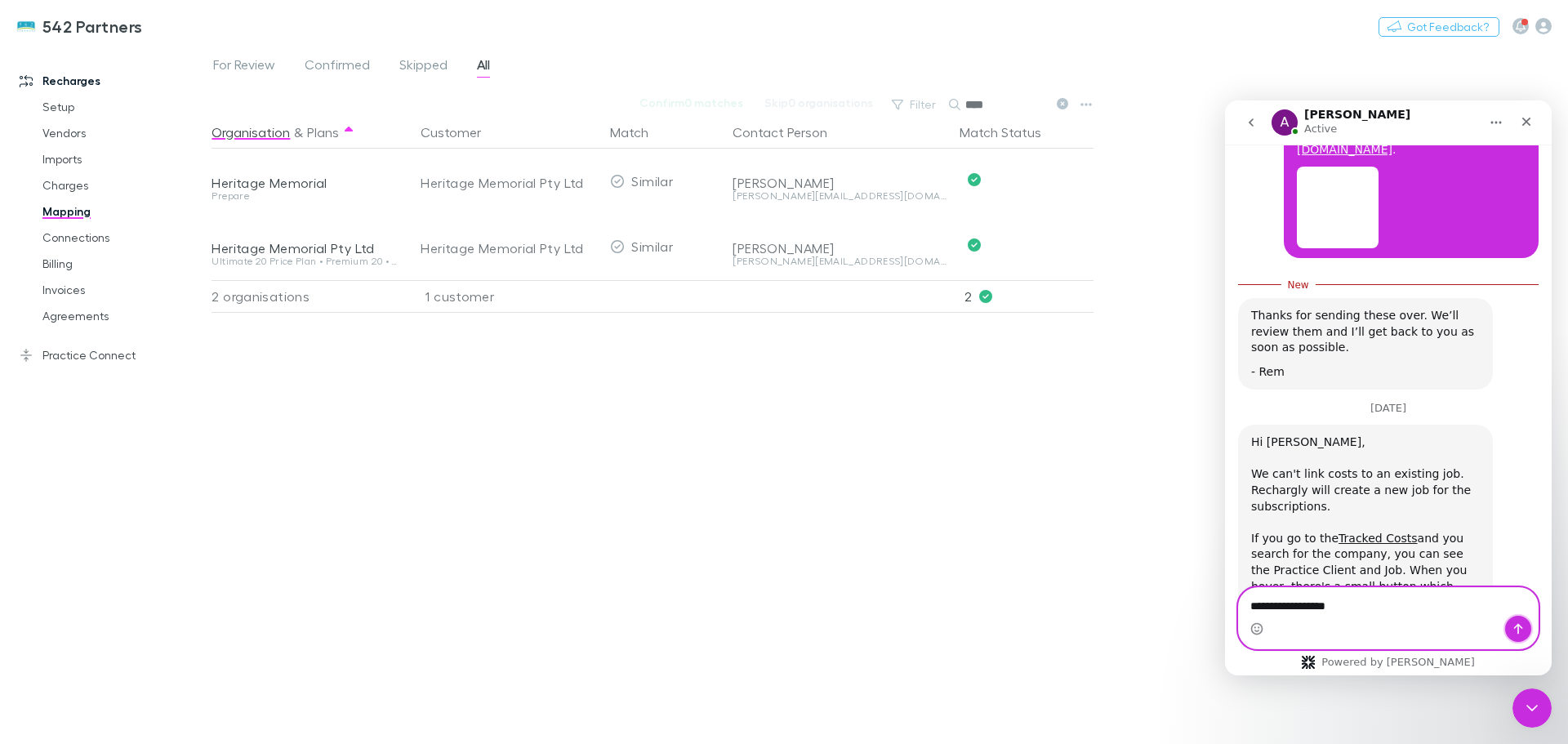
click at [1518, 622] on icon "Send a message…" at bounding box center [1517, 628] width 13 height 13
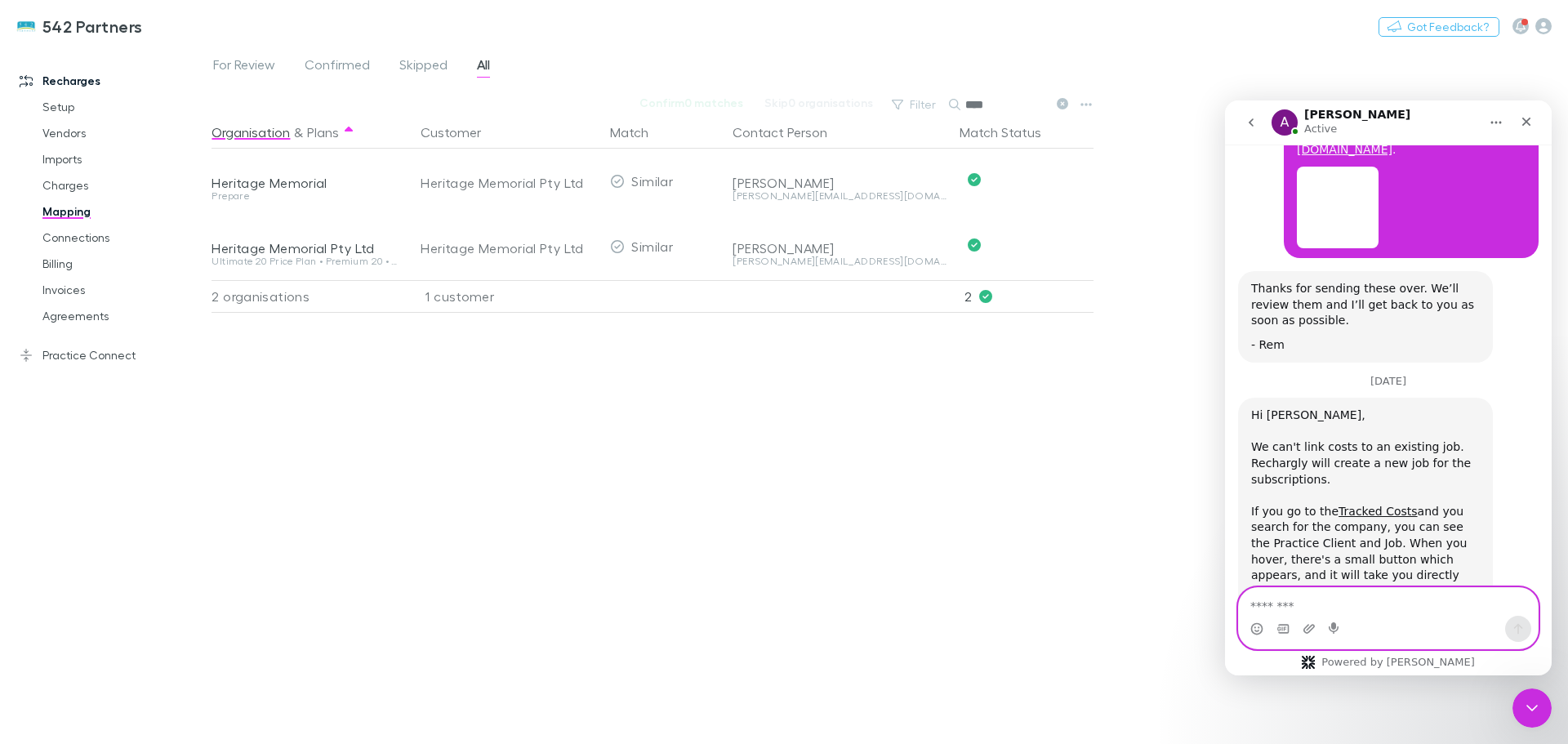
scroll to position [3153, 0]
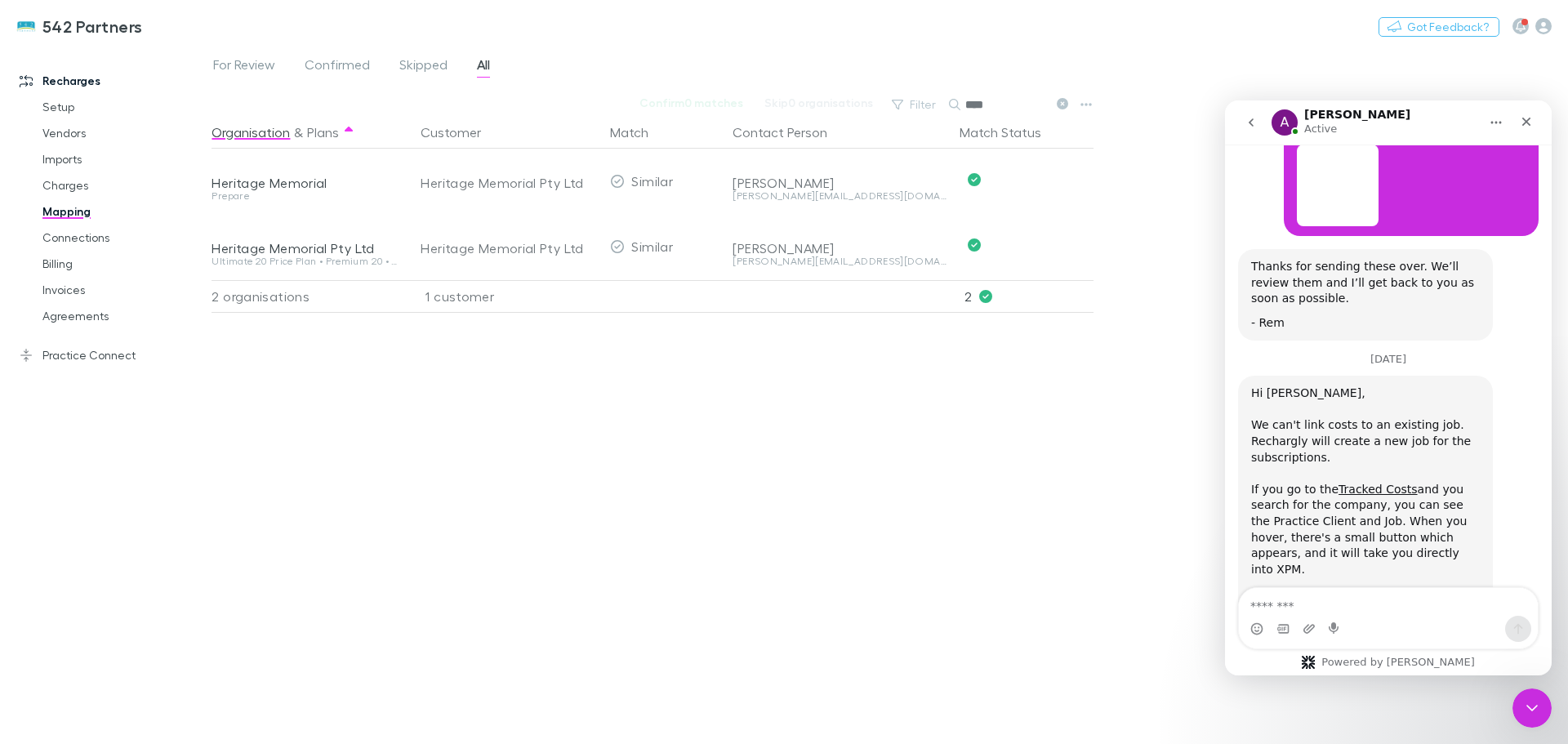
click at [1526, 120] on icon "Close" at bounding box center [1526, 121] width 13 height 13
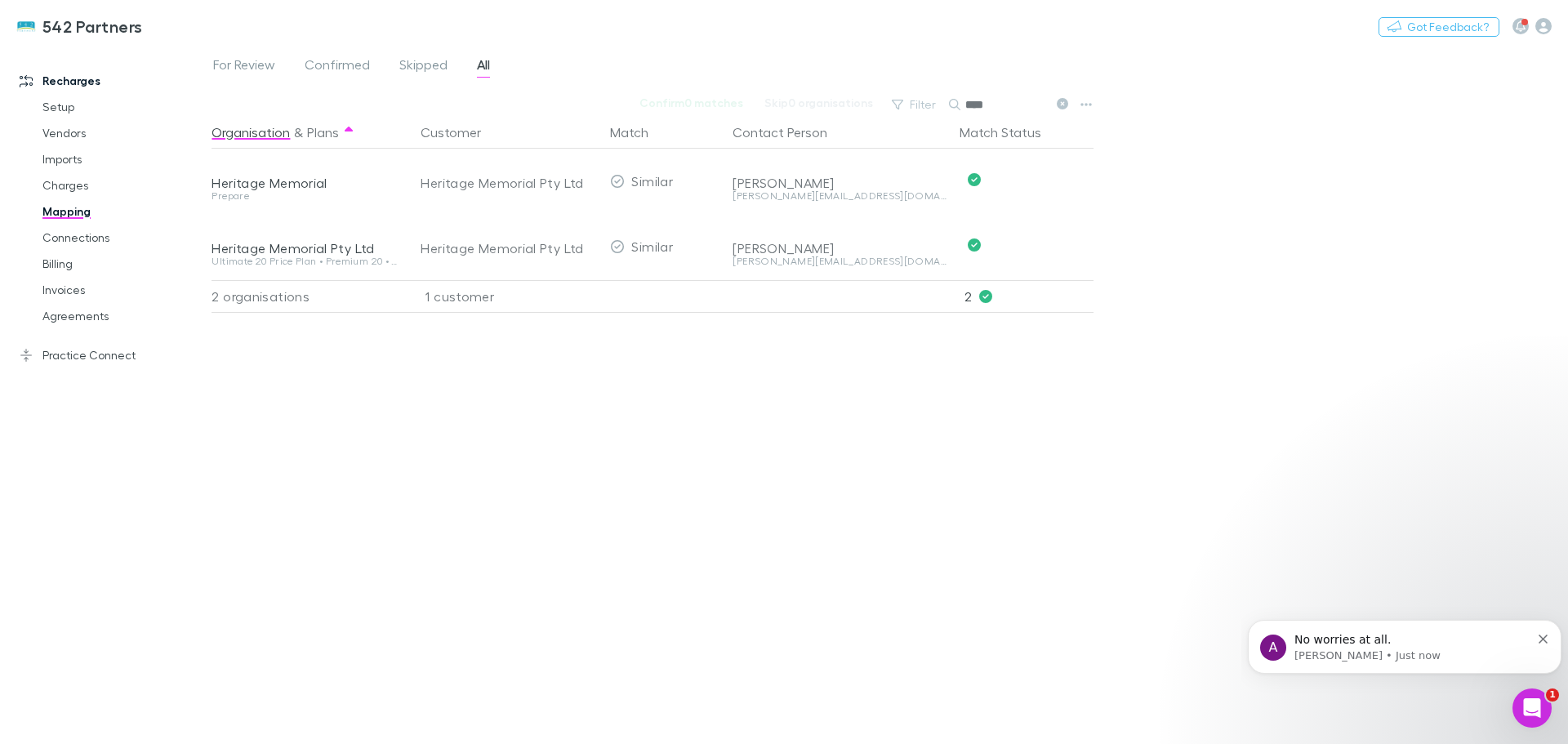
scroll to position [3201, 0]
click at [73, 348] on link "Practice Connect" at bounding box center [112, 355] width 217 height 26
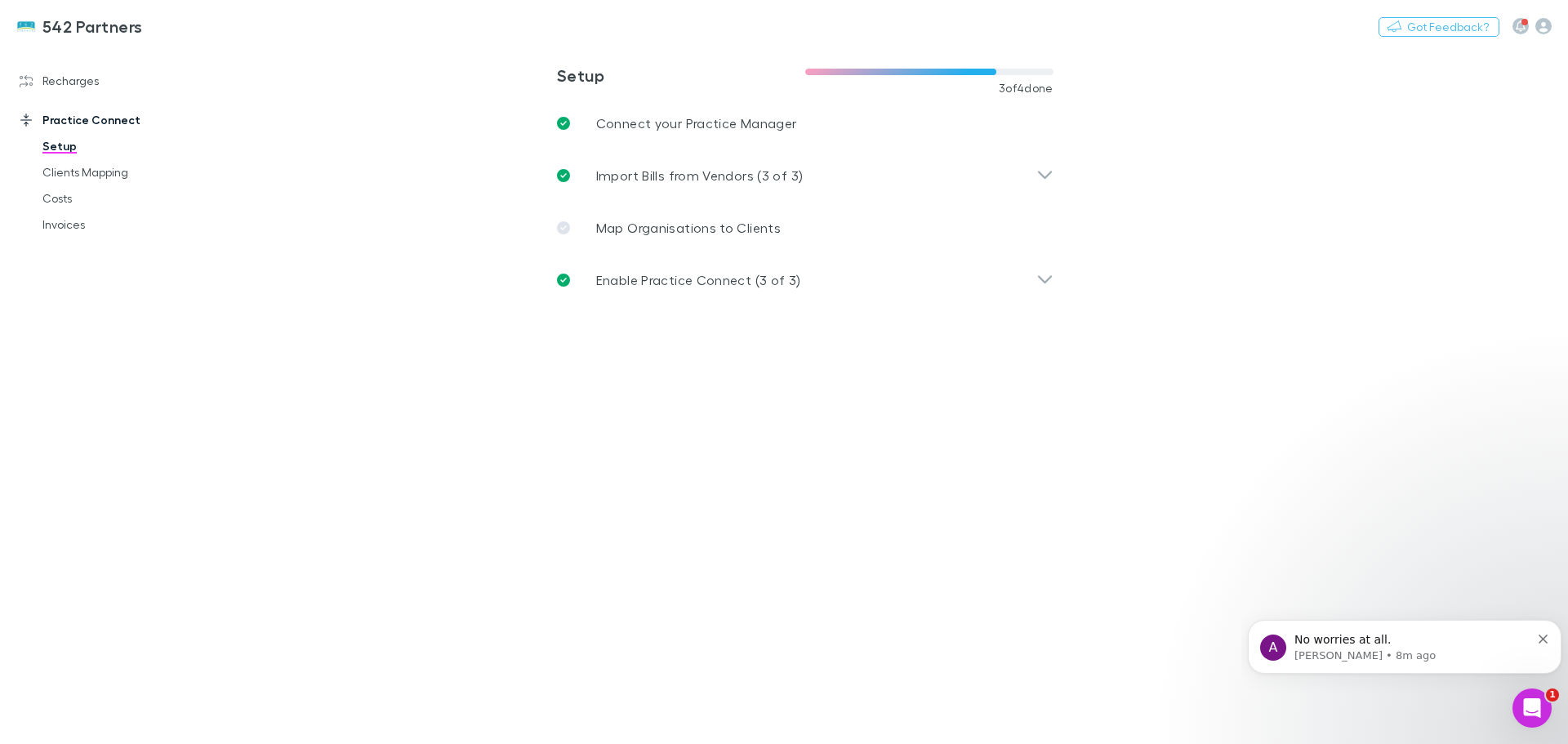
click at [54, 176] on link "Clients Mapping" at bounding box center [123, 172] width 194 height 26
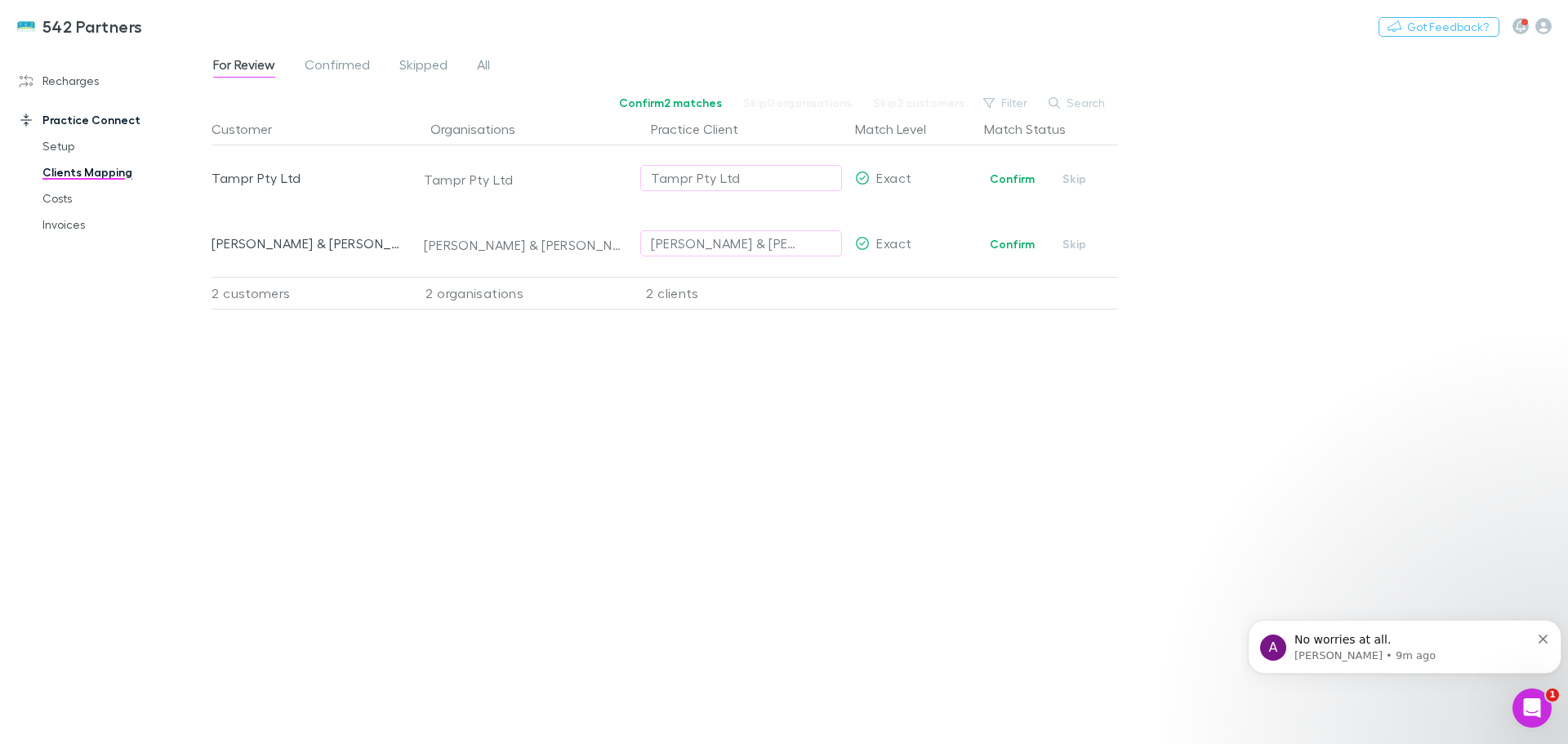
click at [1008, 179] on button "Confirm" at bounding box center [1012, 178] width 66 height 20
click at [1542, 636] on icon "Dismiss notification" at bounding box center [1543, 638] width 9 height 9
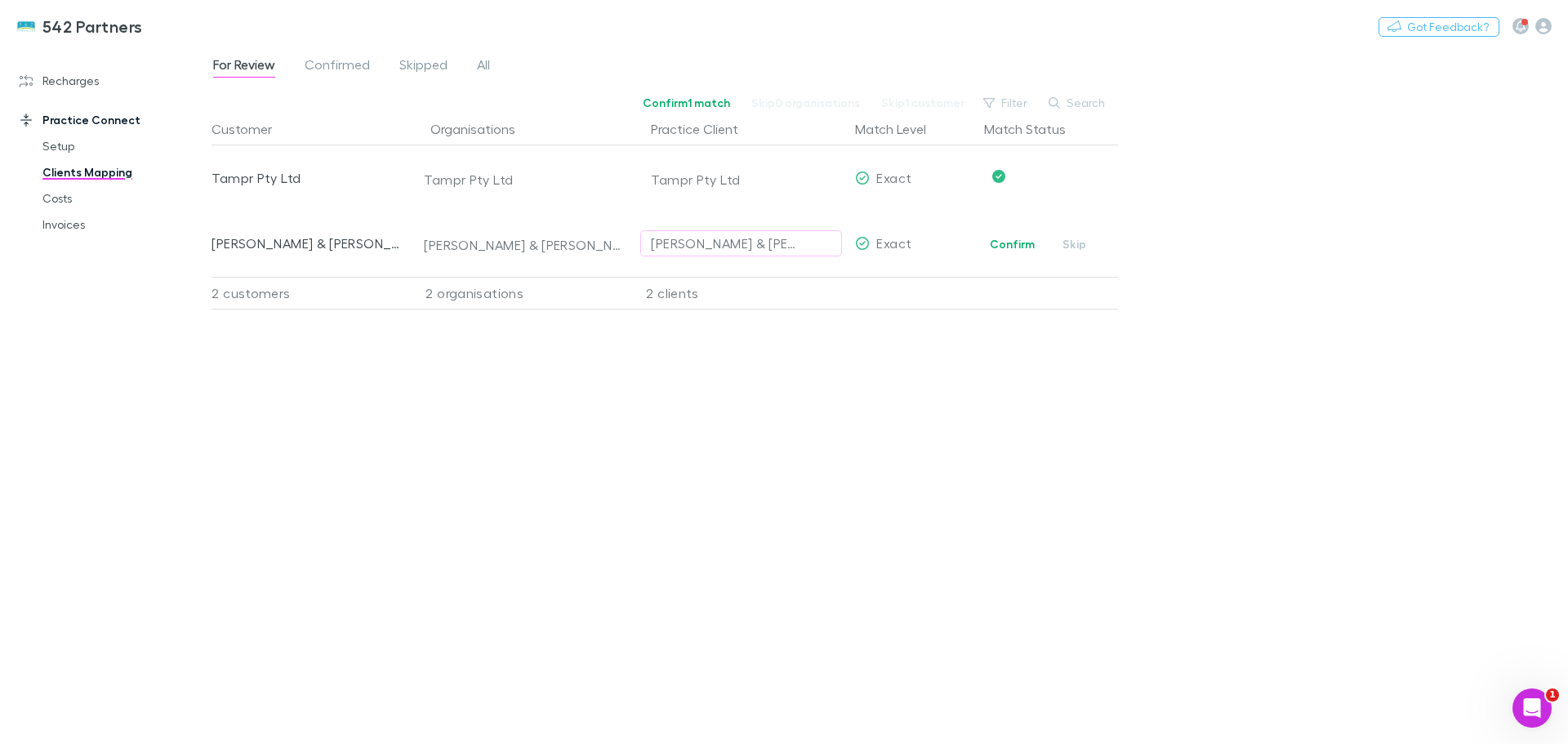
click at [1005, 251] on button "Confirm" at bounding box center [1012, 244] width 66 height 20
click at [51, 70] on link "Recharges" at bounding box center [112, 81] width 217 height 26
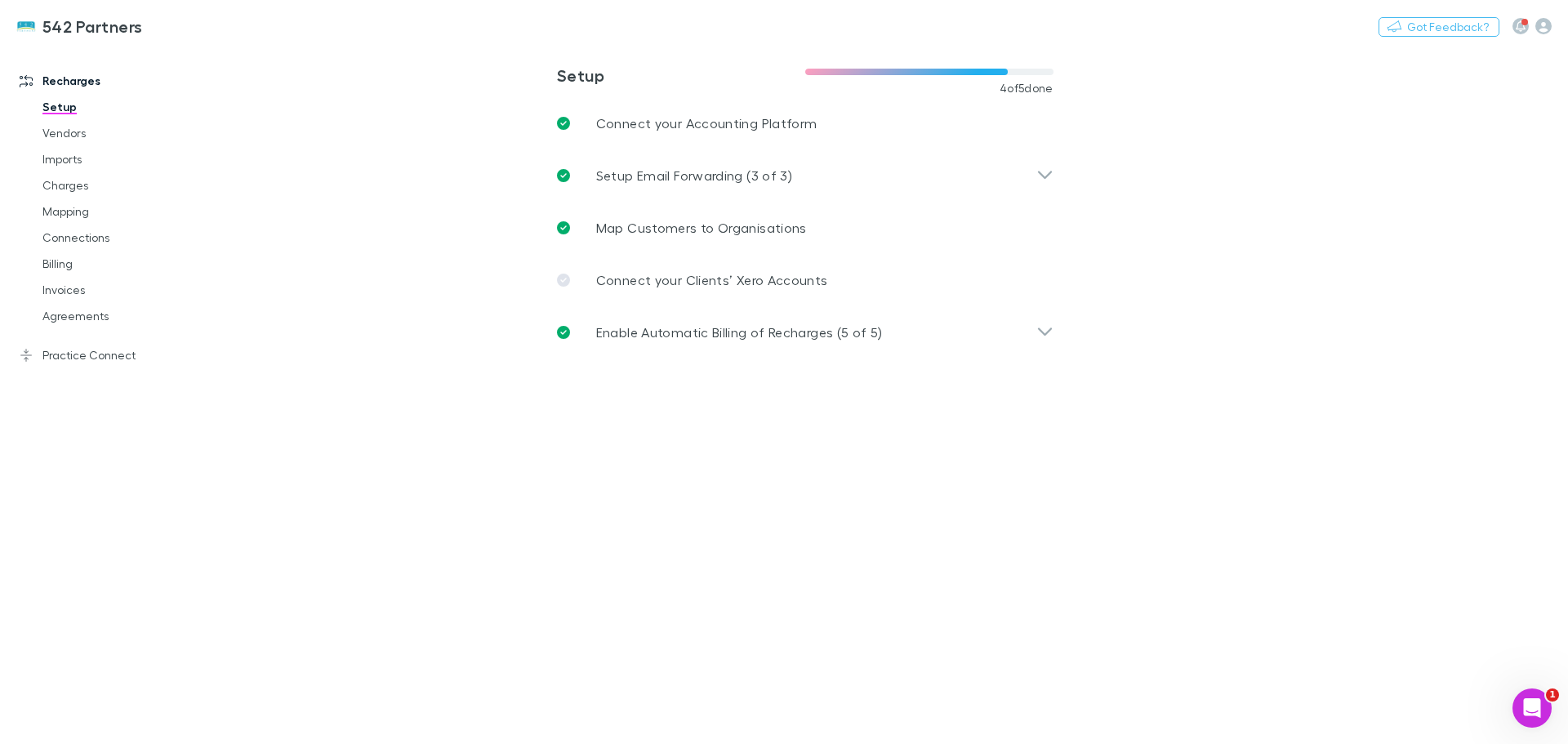
click at [64, 202] on link "Mapping" at bounding box center [123, 211] width 194 height 26
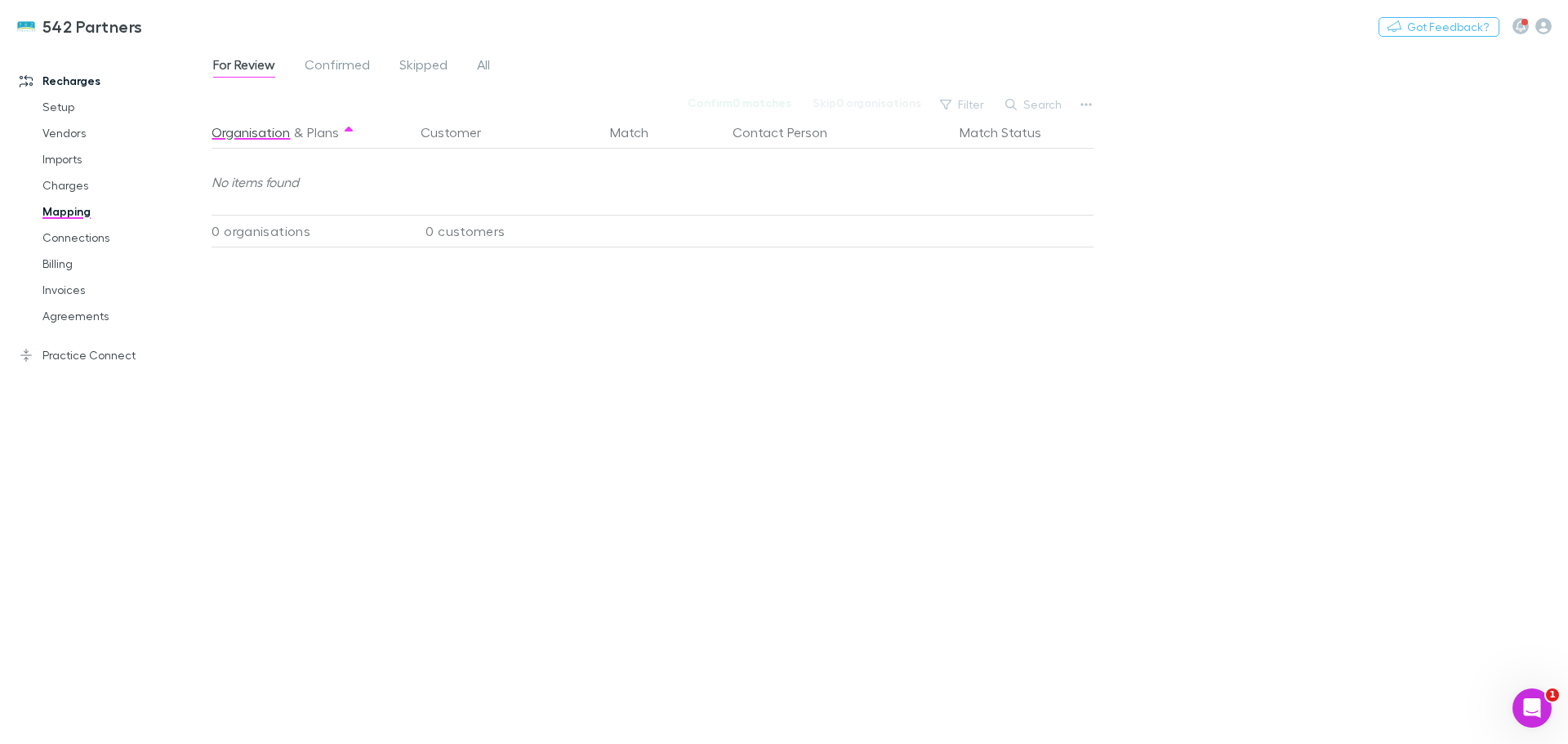
click at [64, 323] on link "Agreements" at bounding box center [123, 316] width 194 height 26
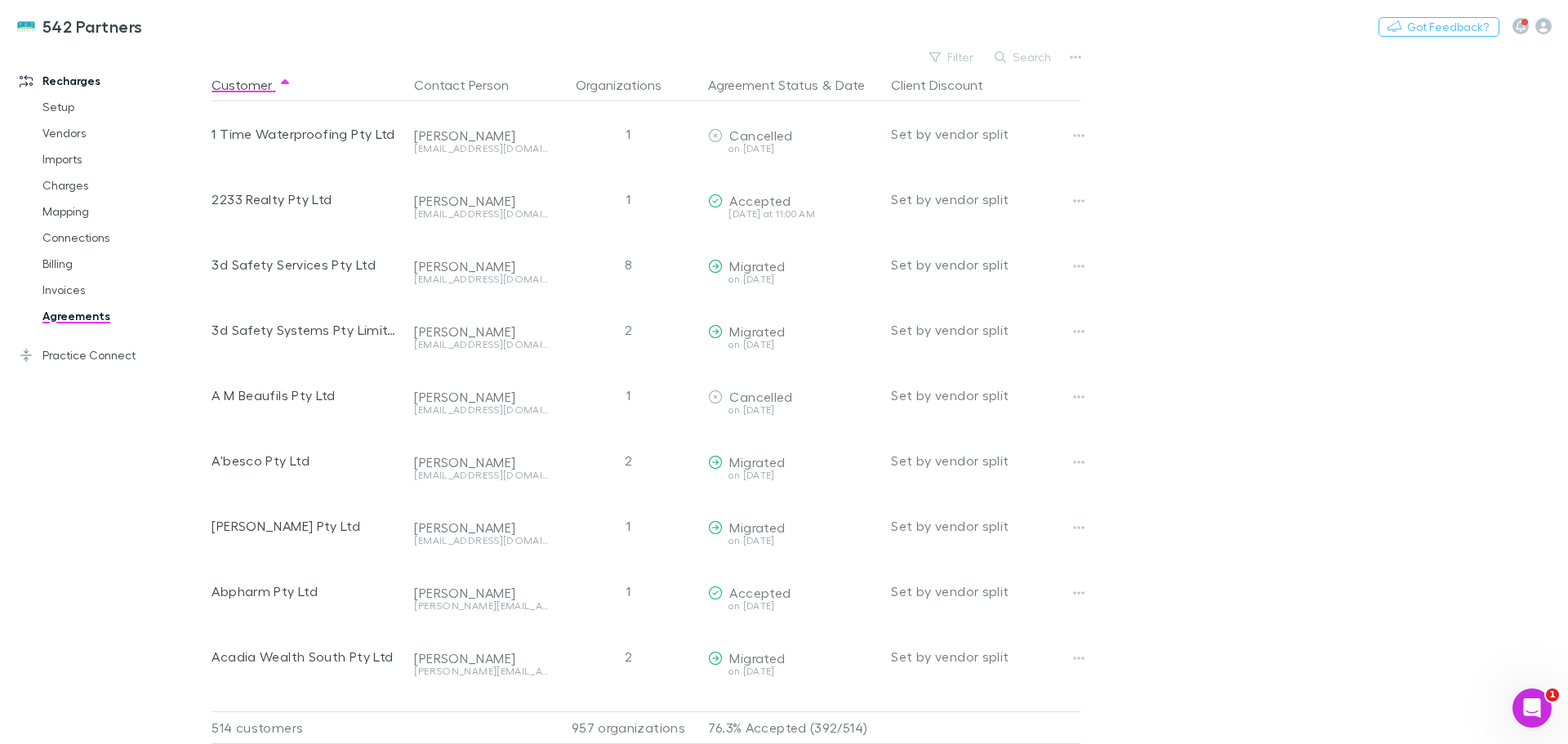
click at [61, 215] on link "Mapping" at bounding box center [123, 211] width 194 height 26
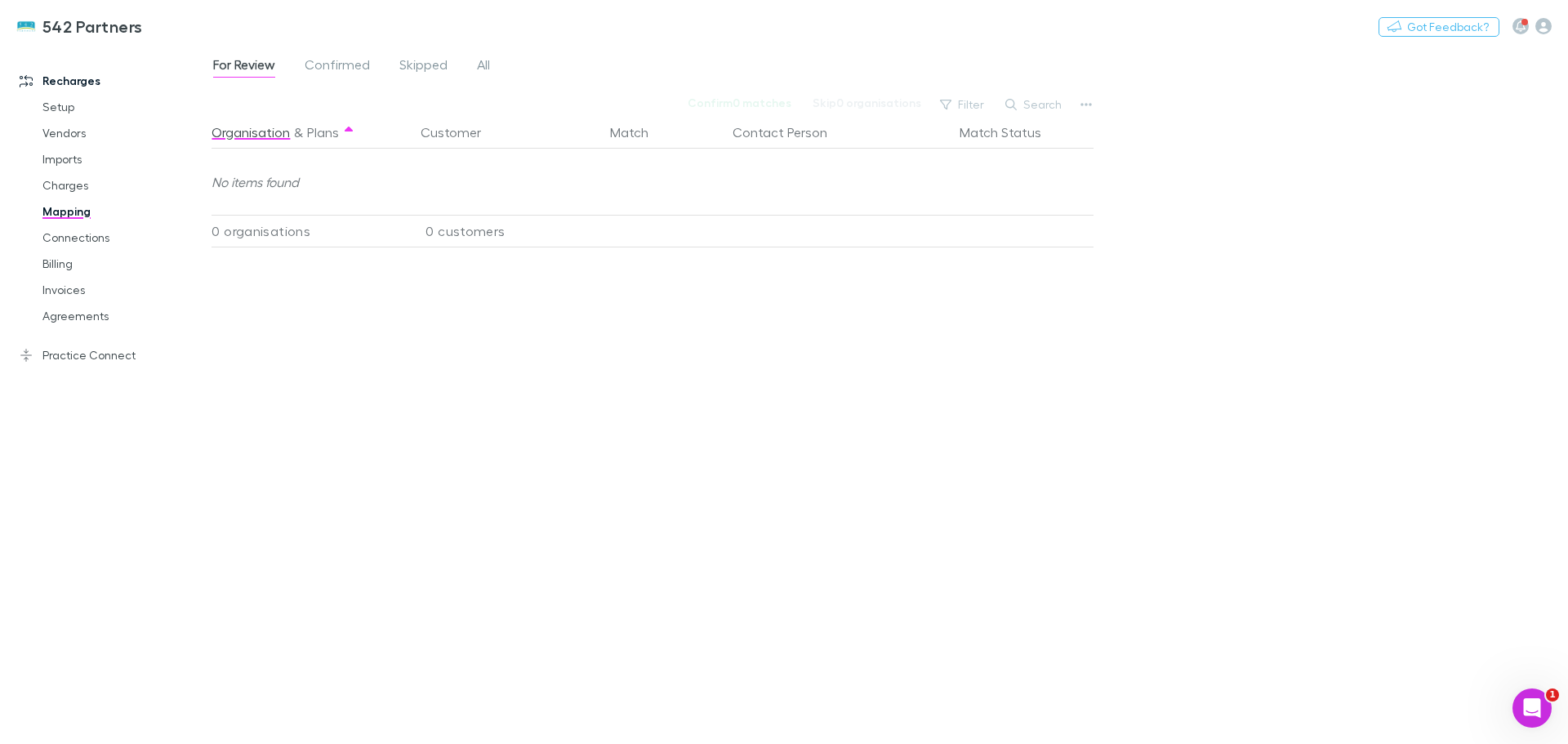
click at [50, 318] on link "Agreements" at bounding box center [123, 316] width 194 height 26
